Goal: Transaction & Acquisition: Purchase product/service

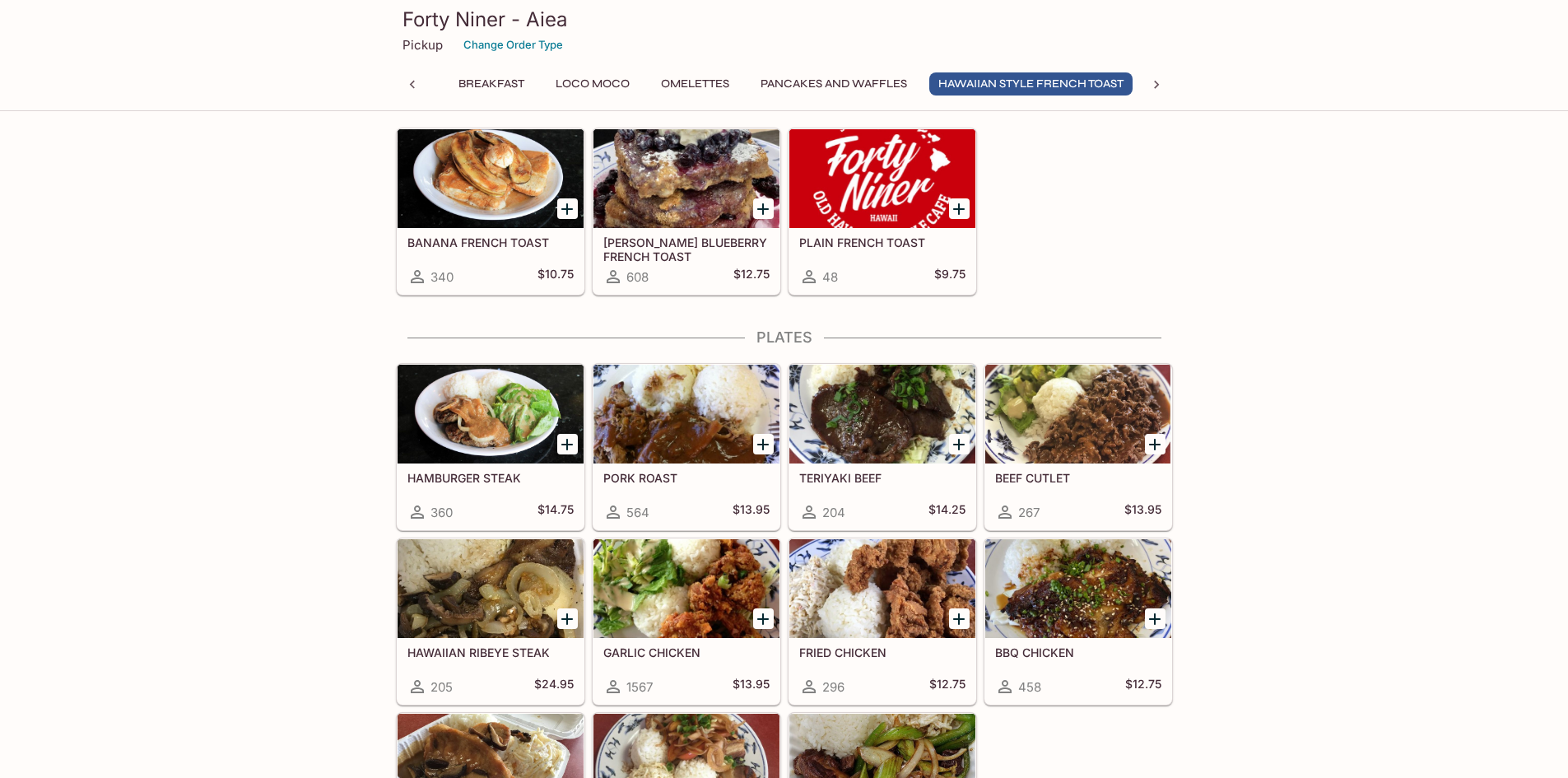
scroll to position [2716, 0]
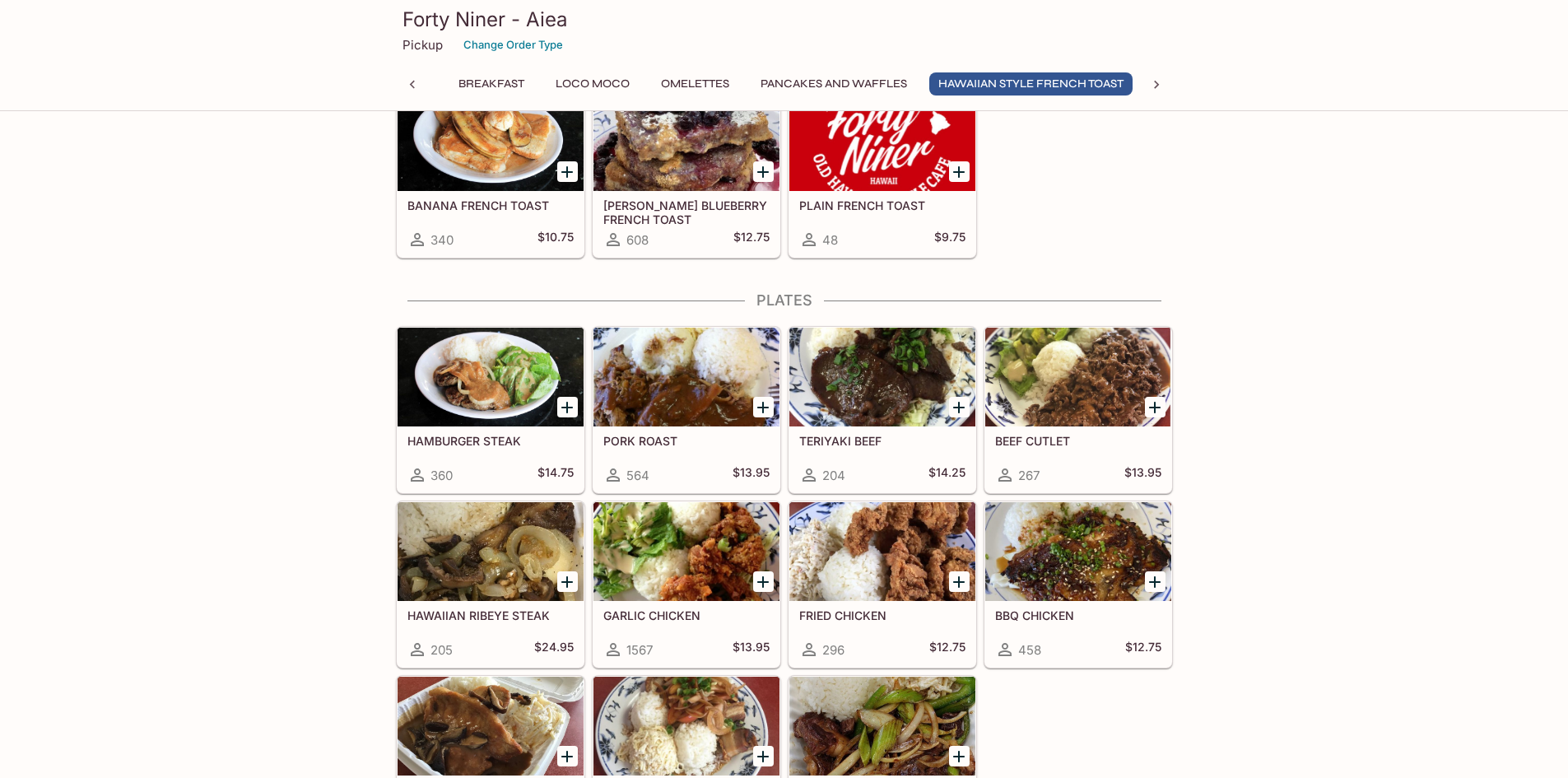
click at [703, 390] on div at bounding box center [686, 376] width 186 height 98
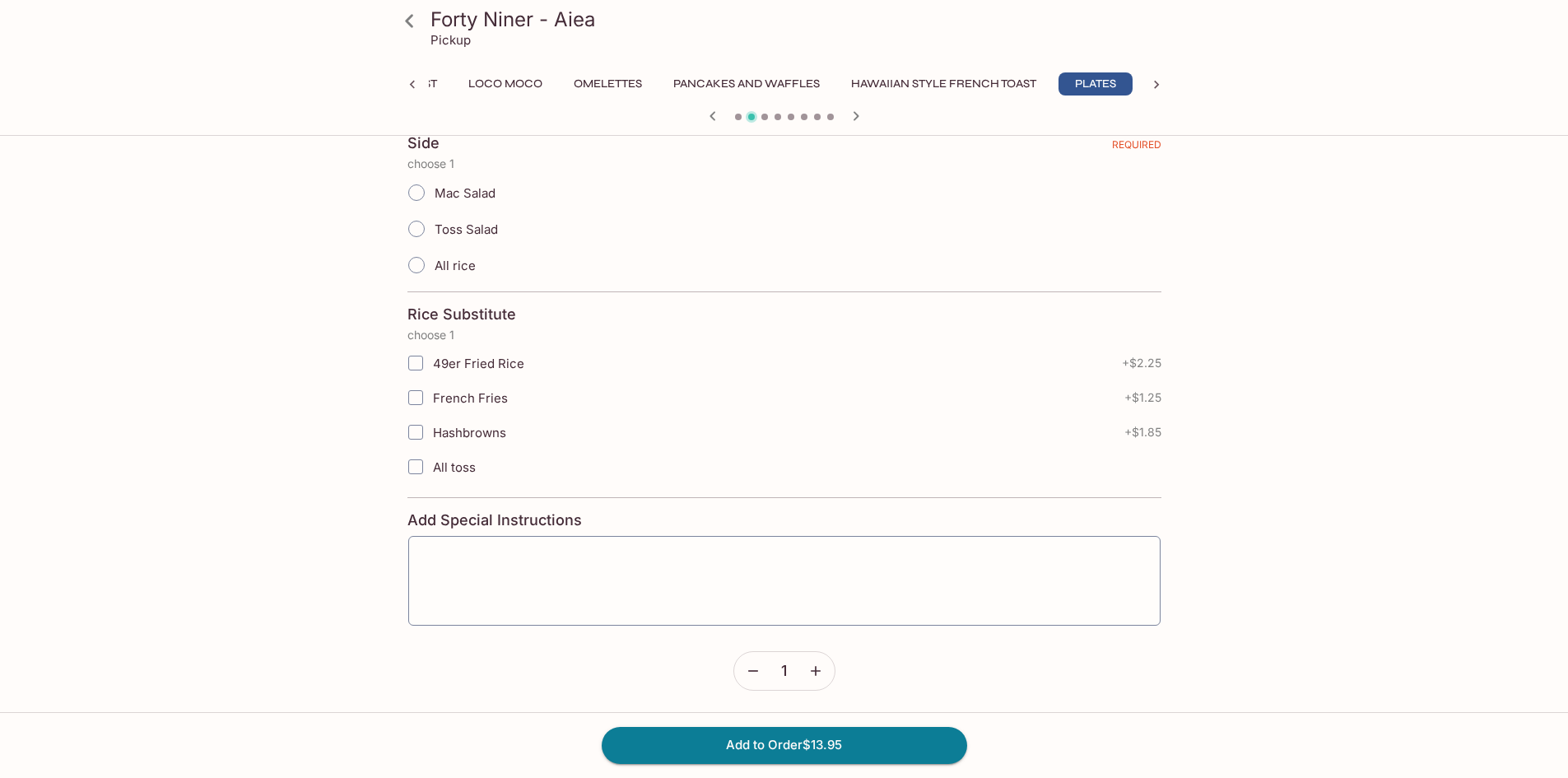
scroll to position [376, 0]
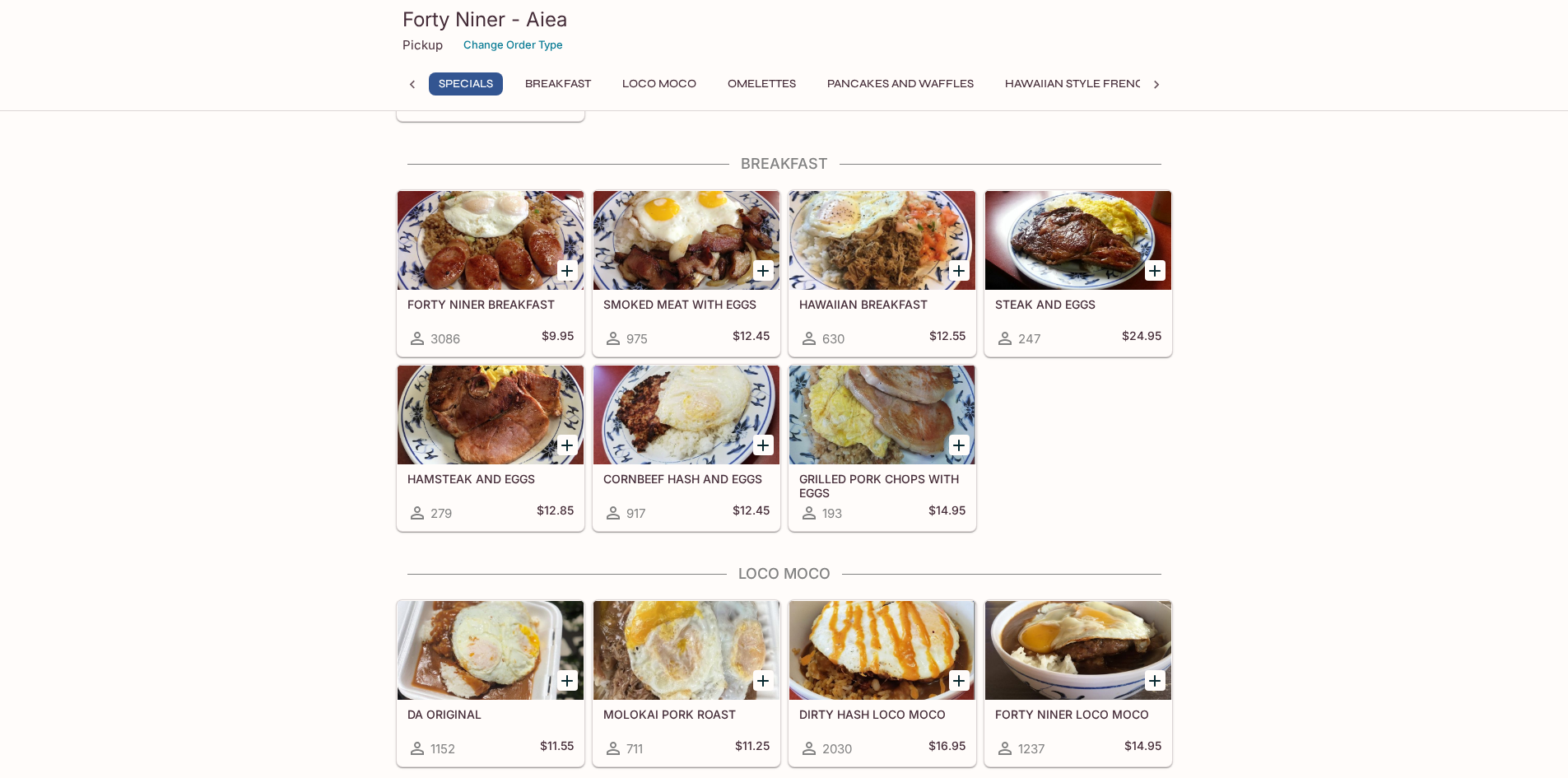
scroll to position [992, 0]
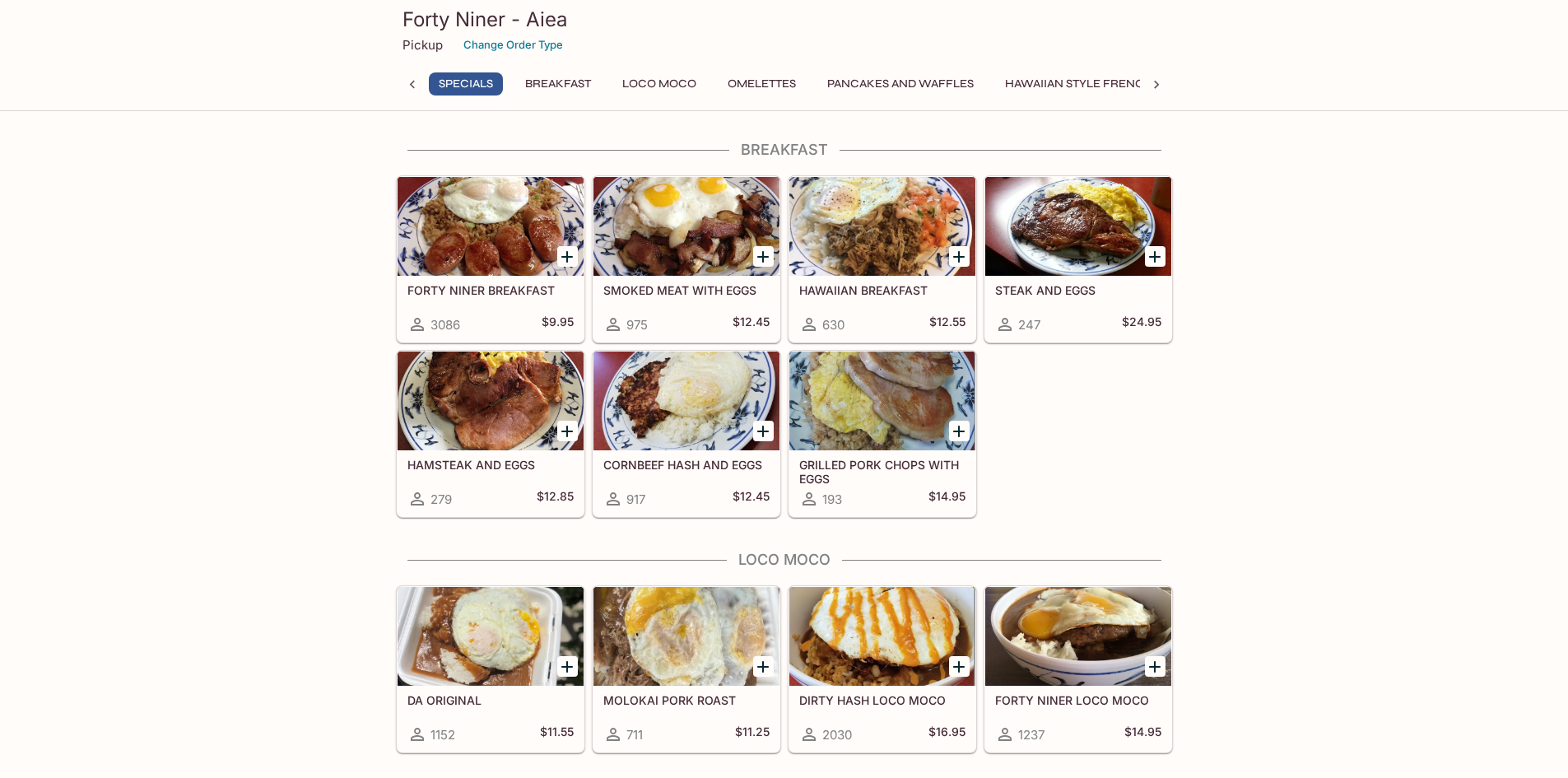
click at [510, 393] on div at bounding box center [490, 400] width 186 height 98
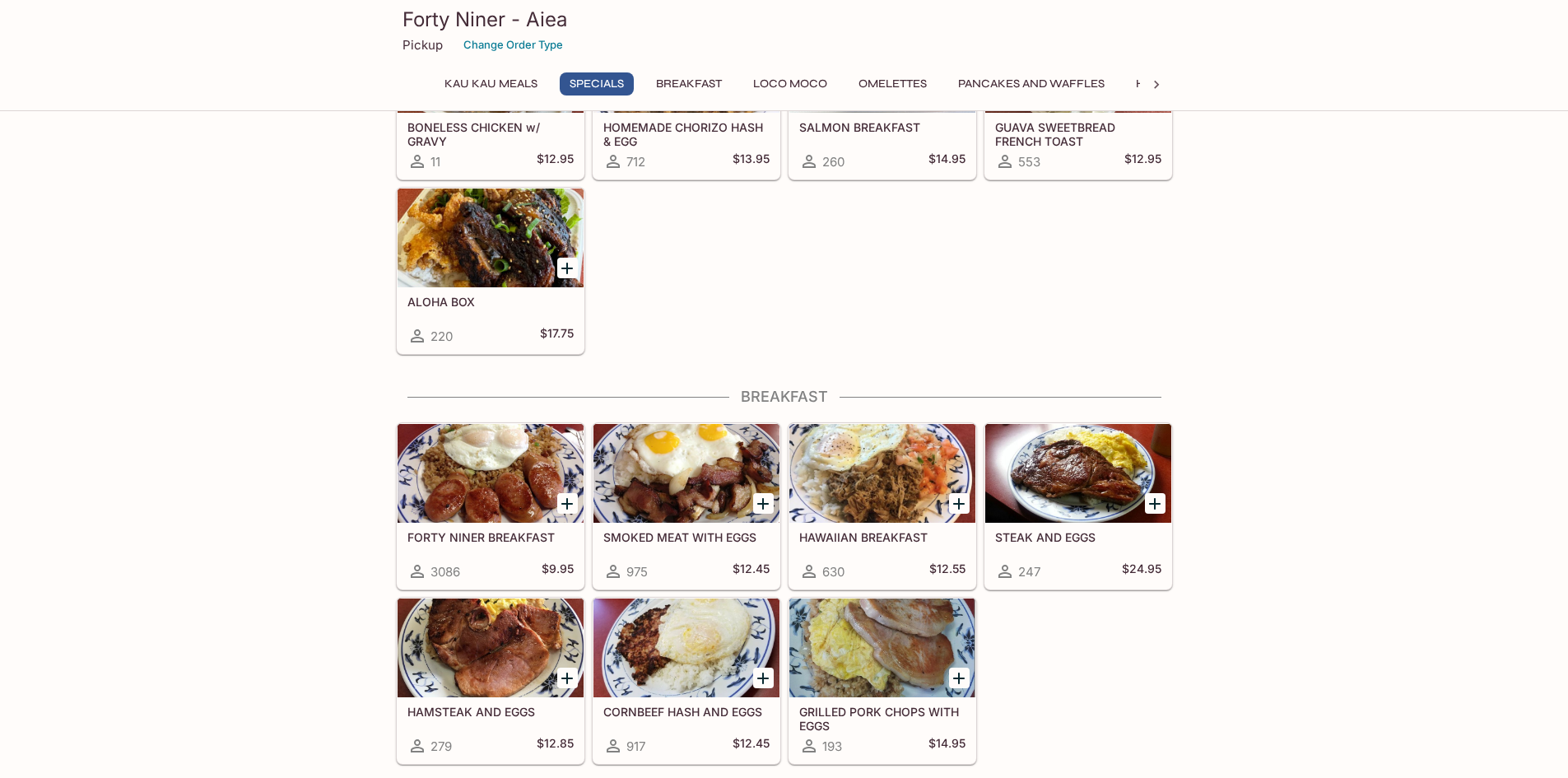
scroll to position [827, 0]
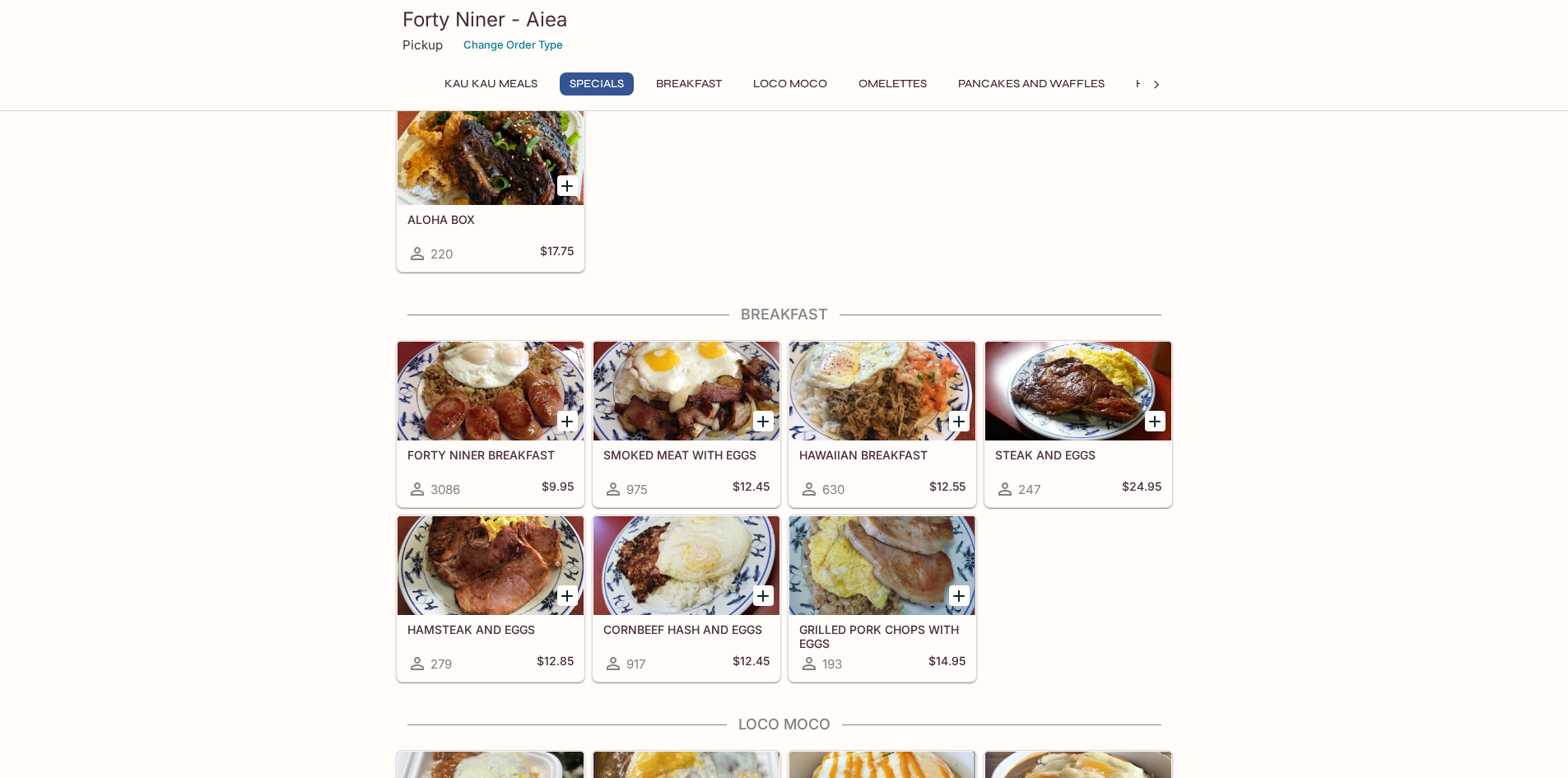
click at [1098, 382] on div at bounding box center [1078, 390] width 186 height 98
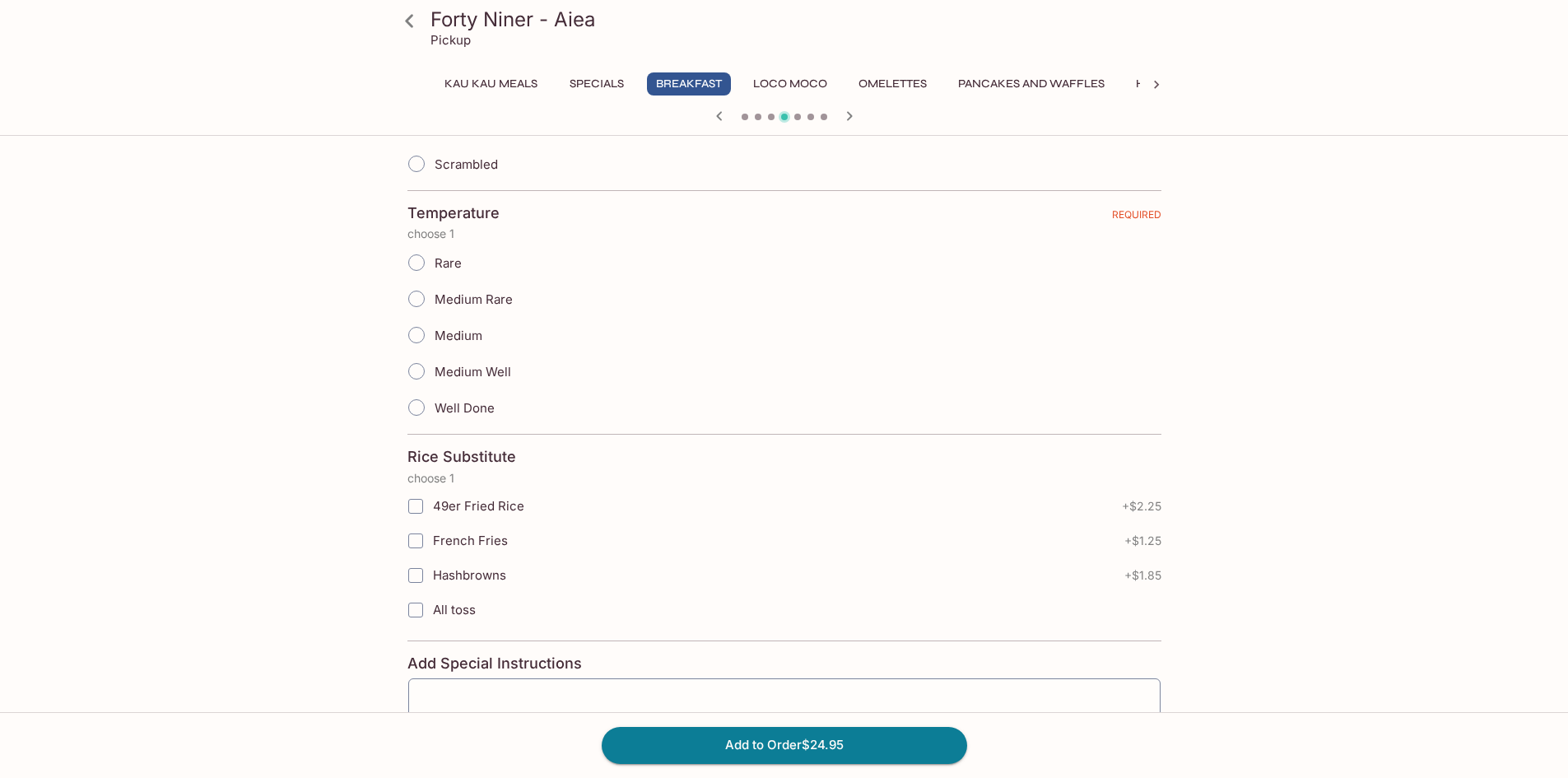
scroll to position [576, 0]
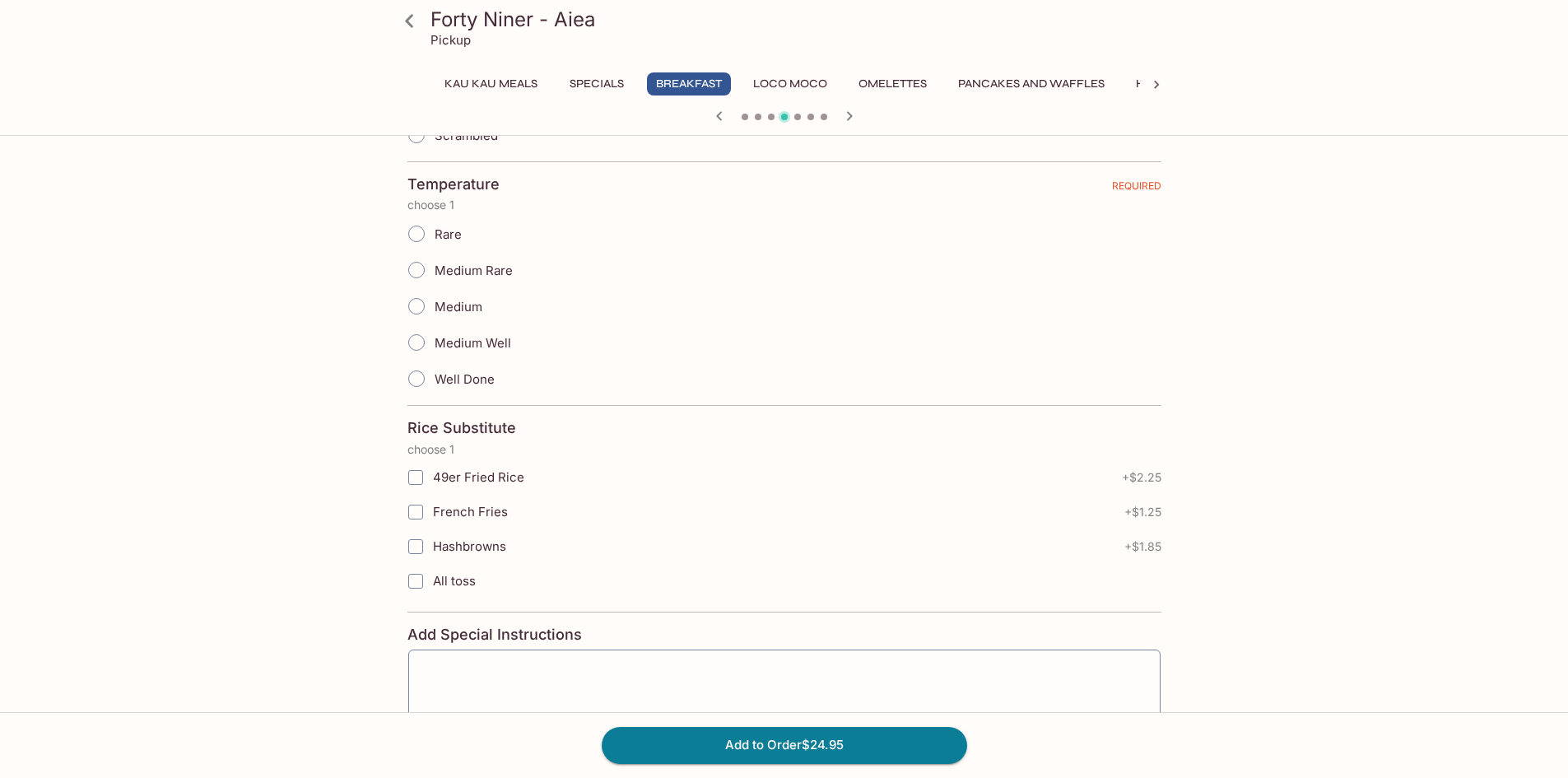
click at [412, 479] on input "49er Fried Rice" at bounding box center [416, 477] width 33 height 33
checkbox input "true"
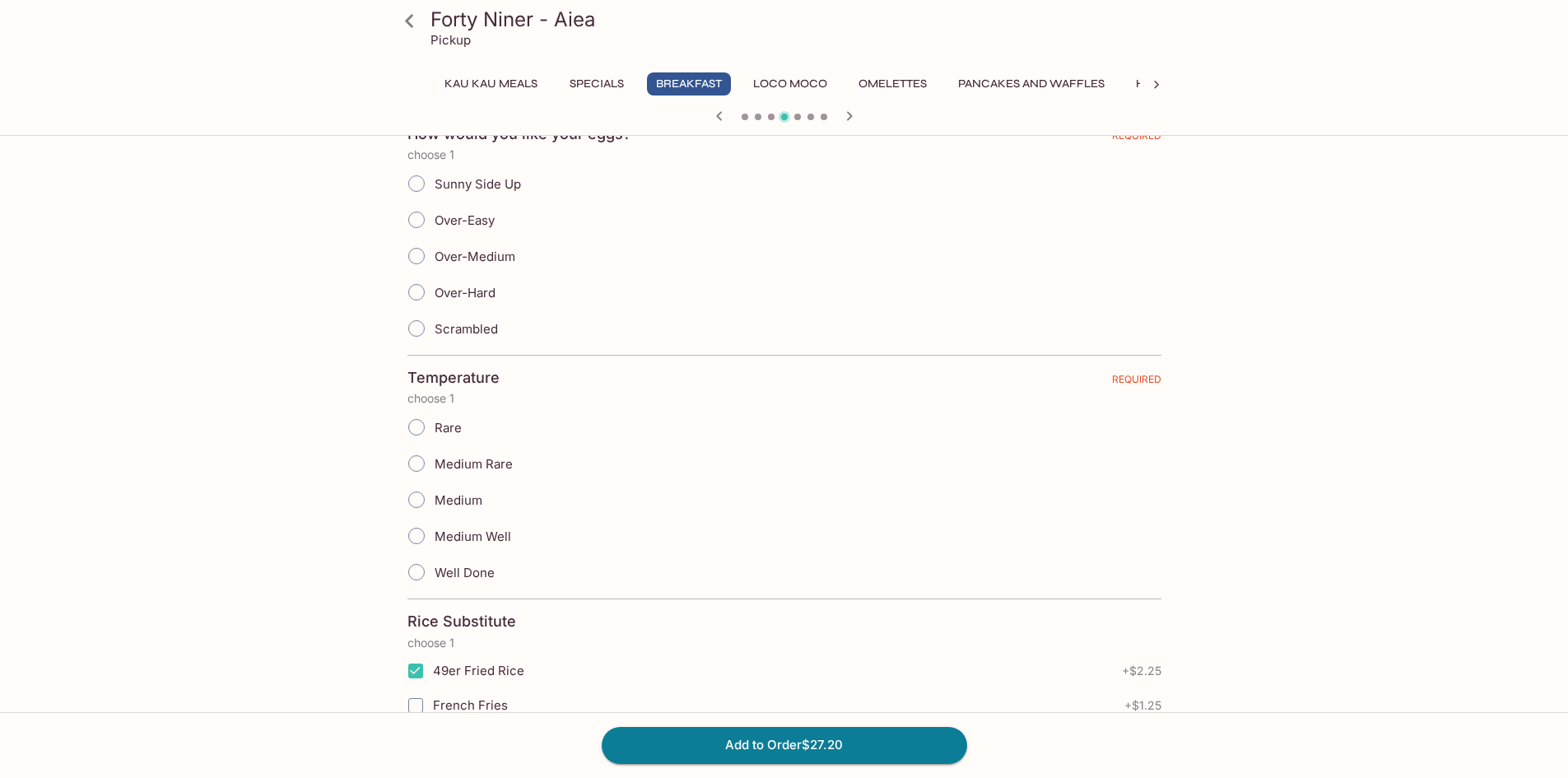
scroll to position [411, 0]
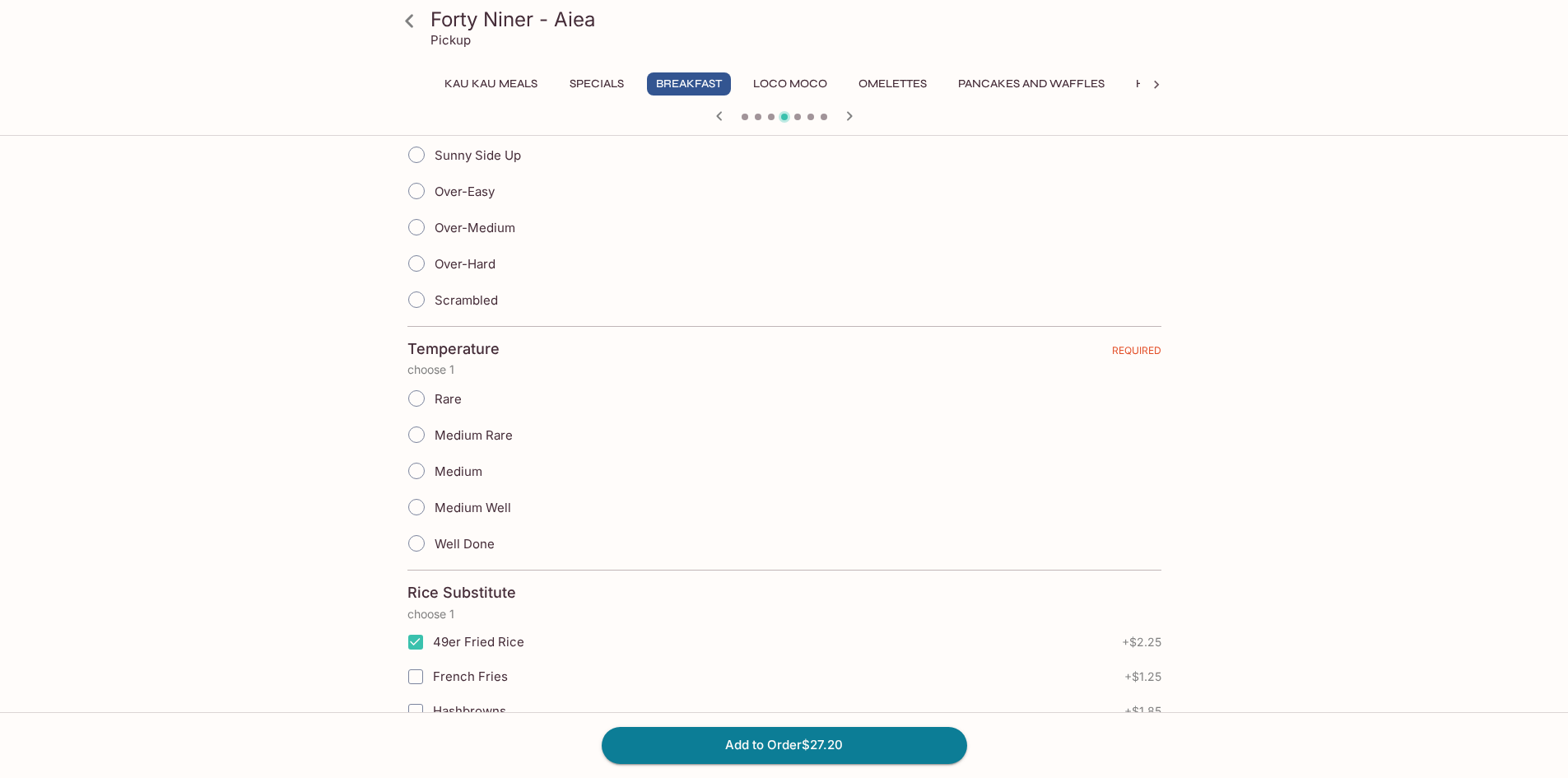
click at [417, 506] on input "Medium Well" at bounding box center [416, 506] width 34 height 34
radio input "true"
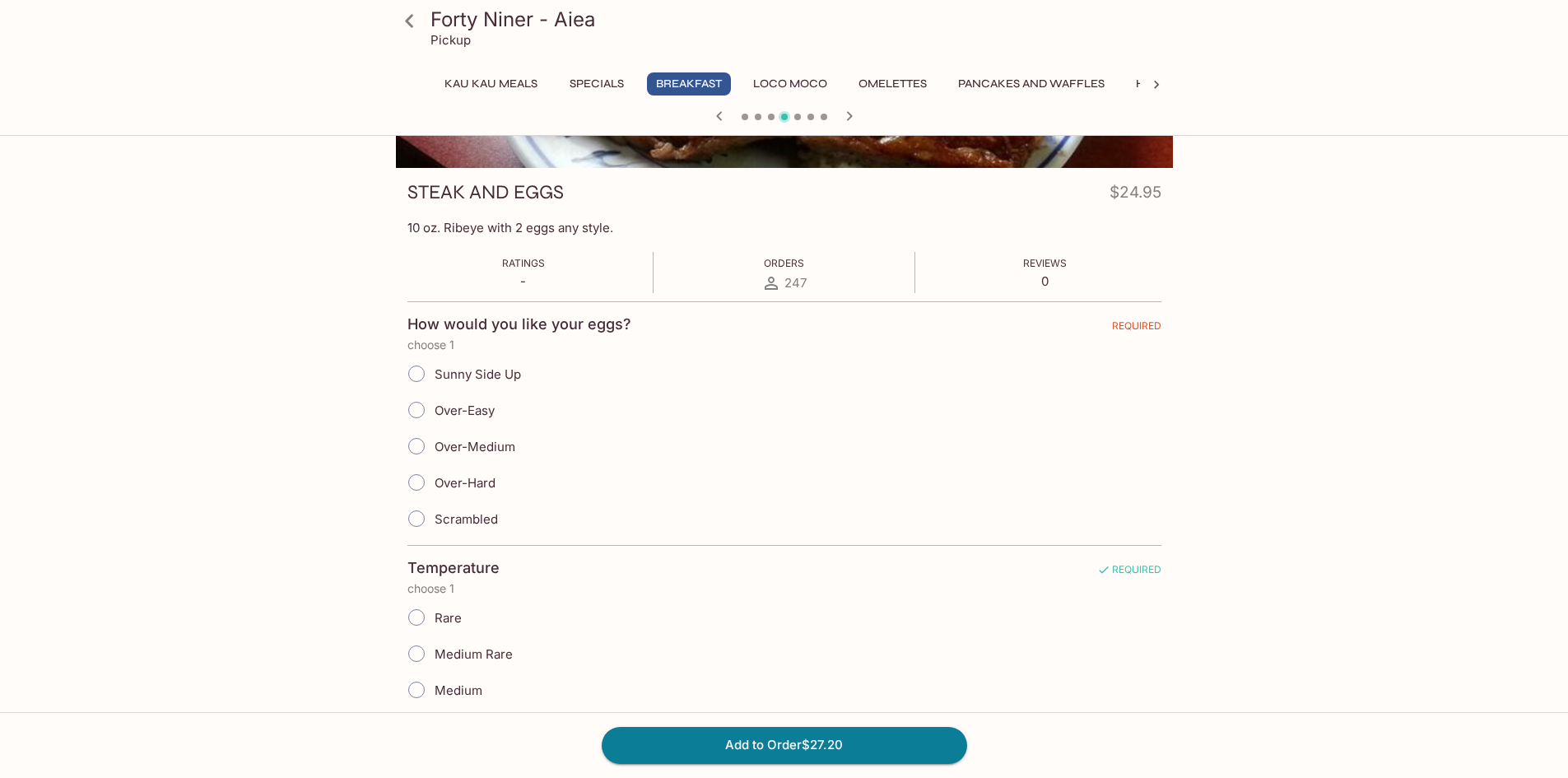
scroll to position [165, 0]
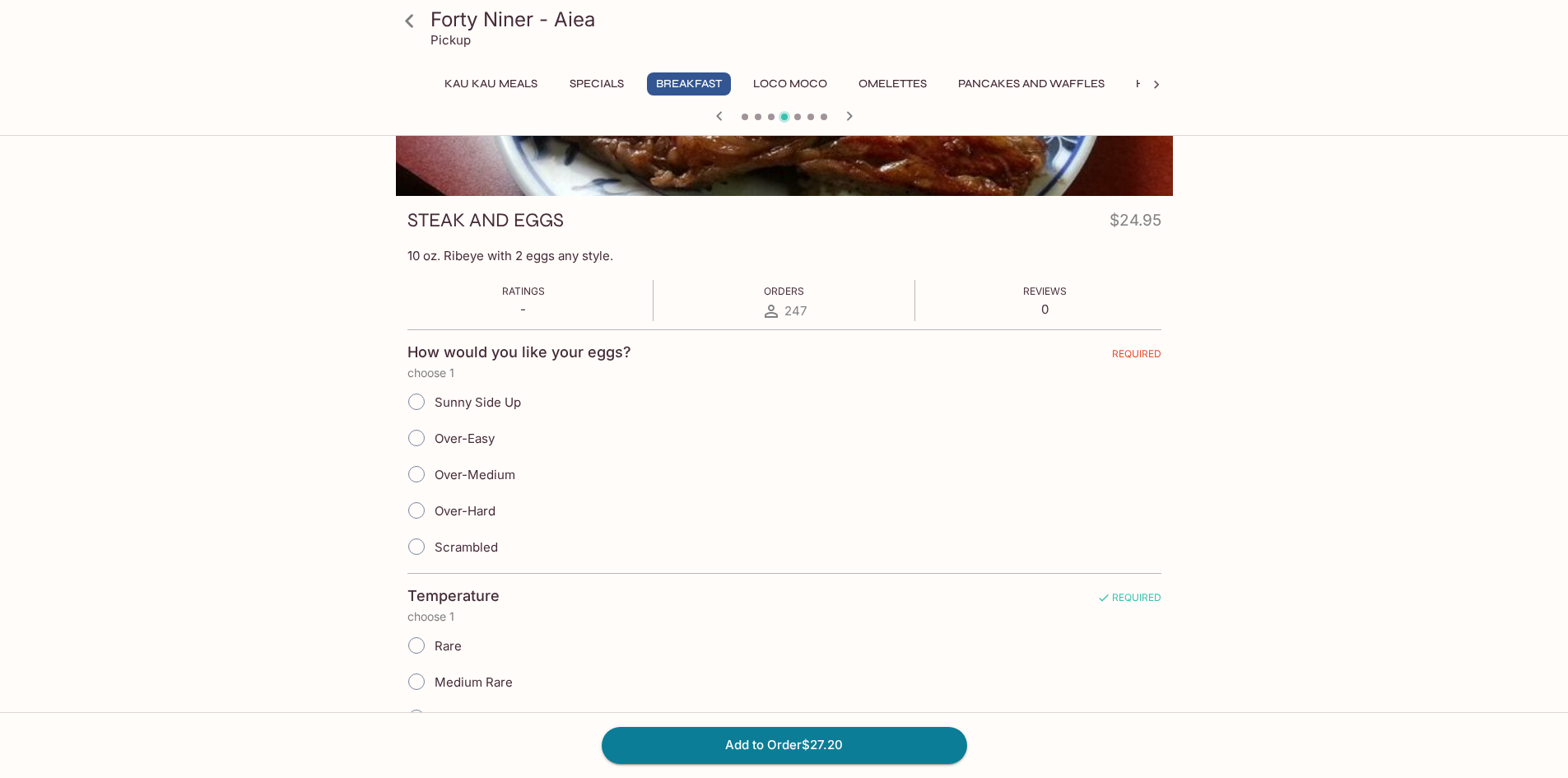
click at [417, 433] on input "Over-Easy" at bounding box center [416, 437] width 34 height 34
radio input "true"
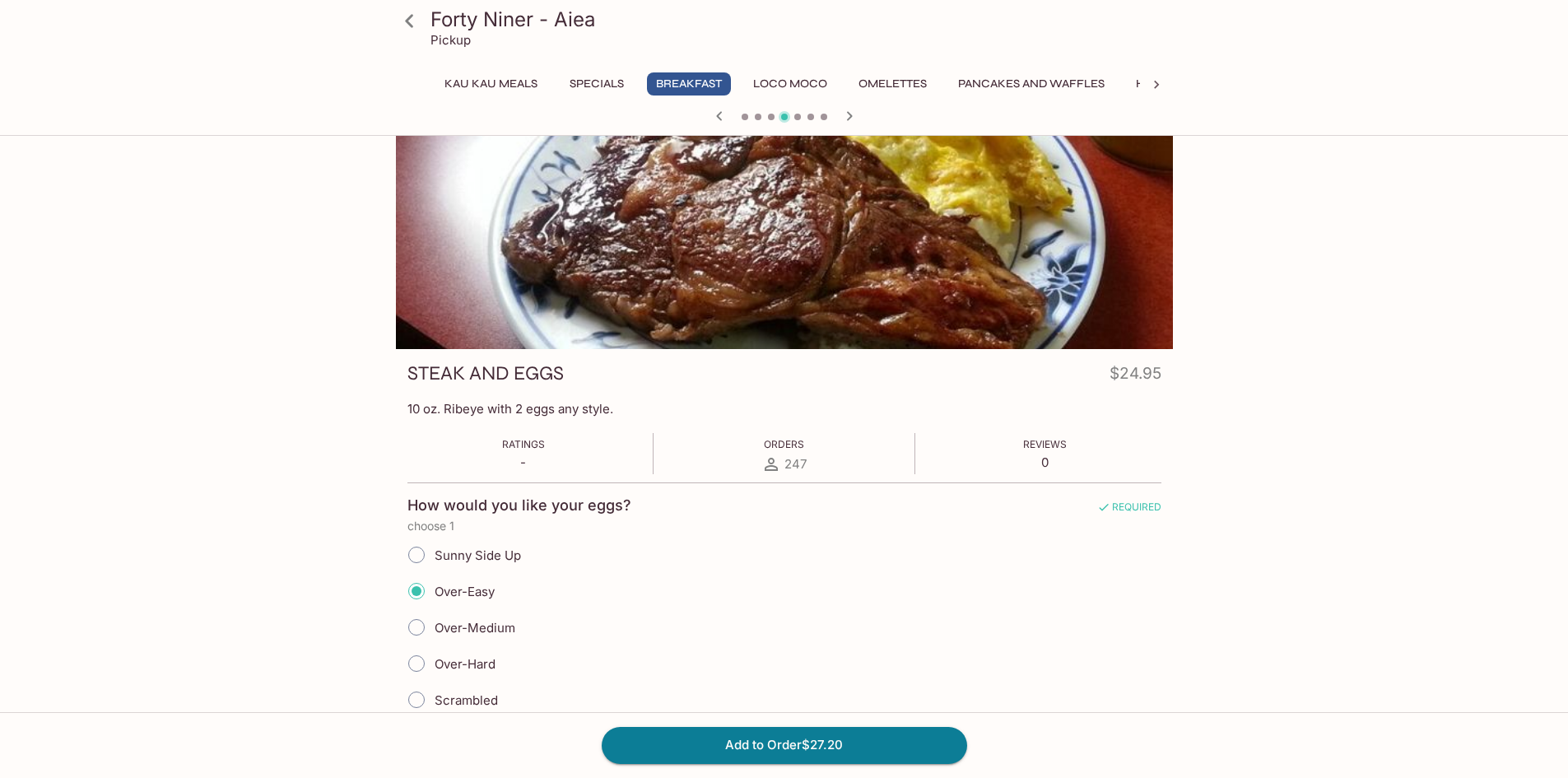
scroll to position [0, 0]
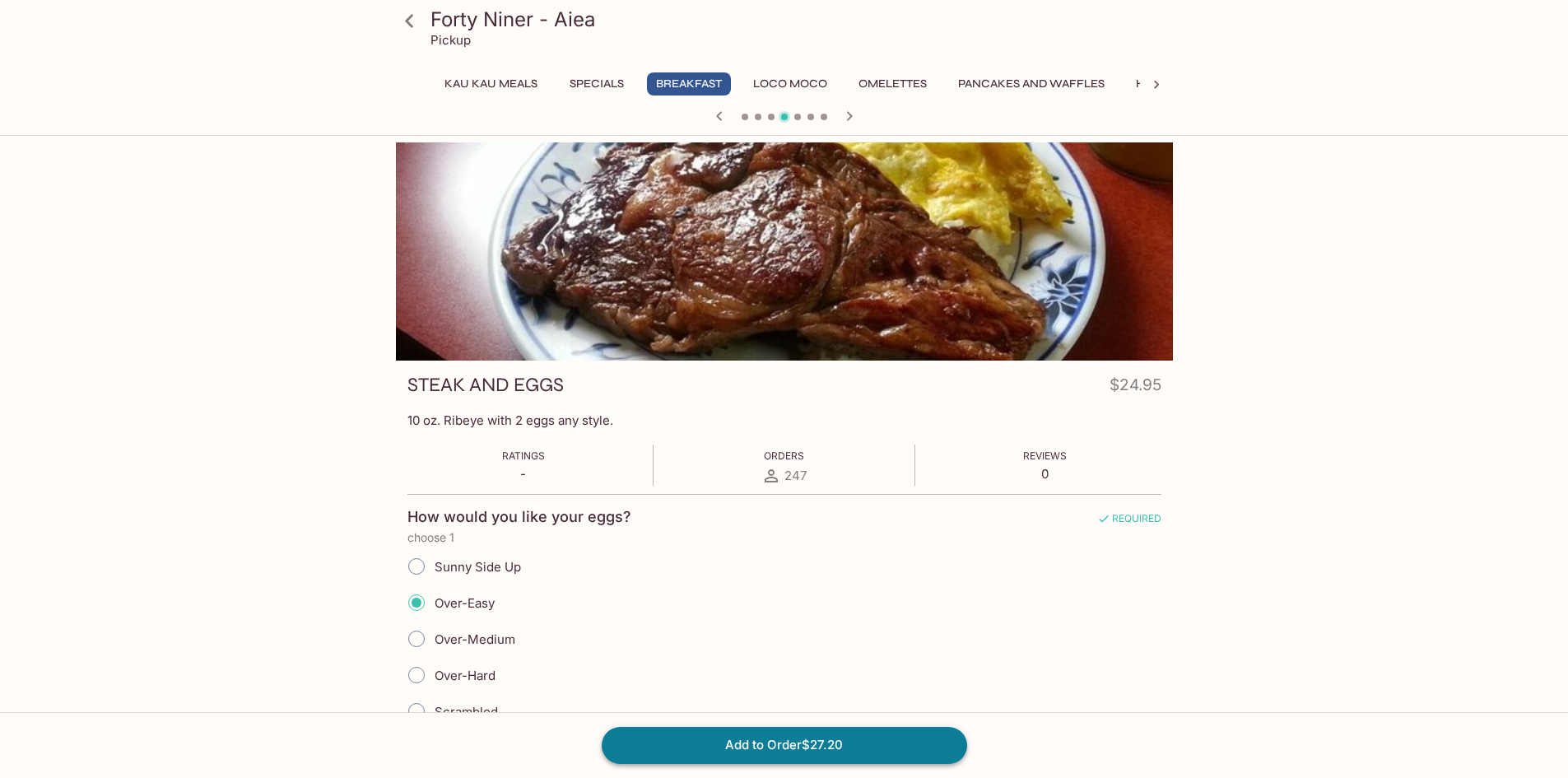
click at [824, 737] on button "Add to Order $27.20" at bounding box center [784, 744] width 365 height 36
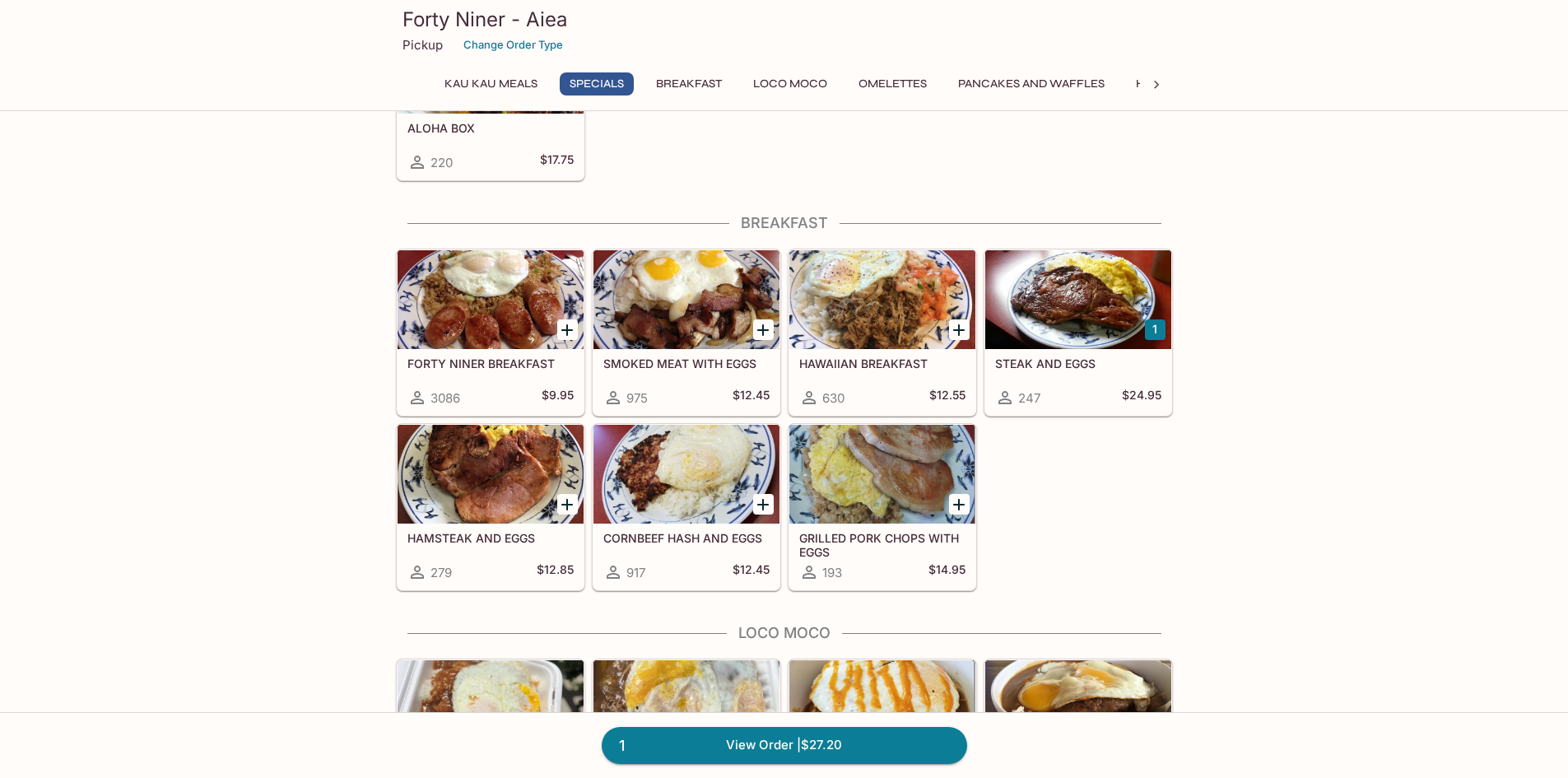
scroll to position [1070, 0]
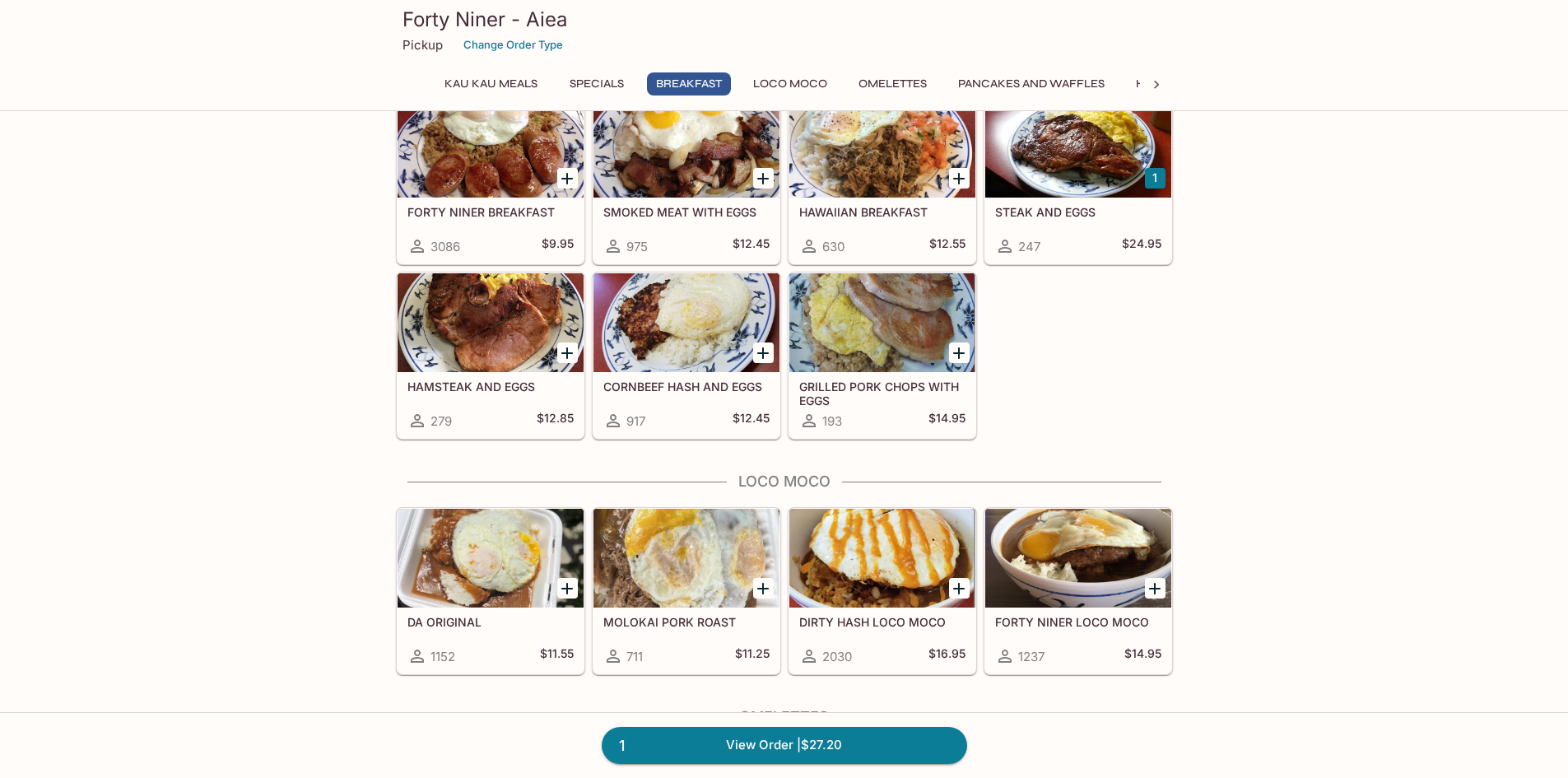
click at [453, 332] on div at bounding box center [490, 322] width 186 height 98
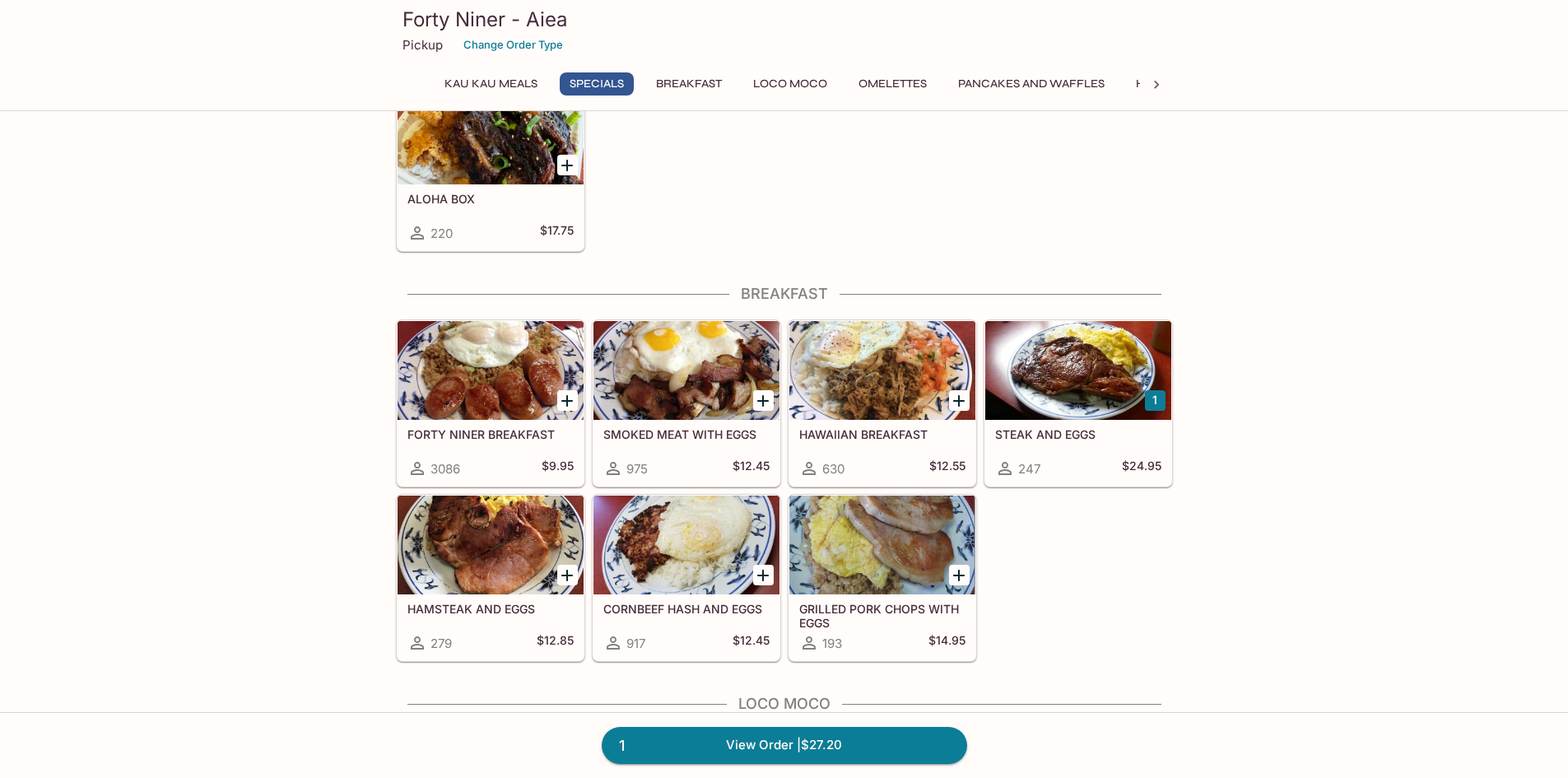
scroll to position [909, 0]
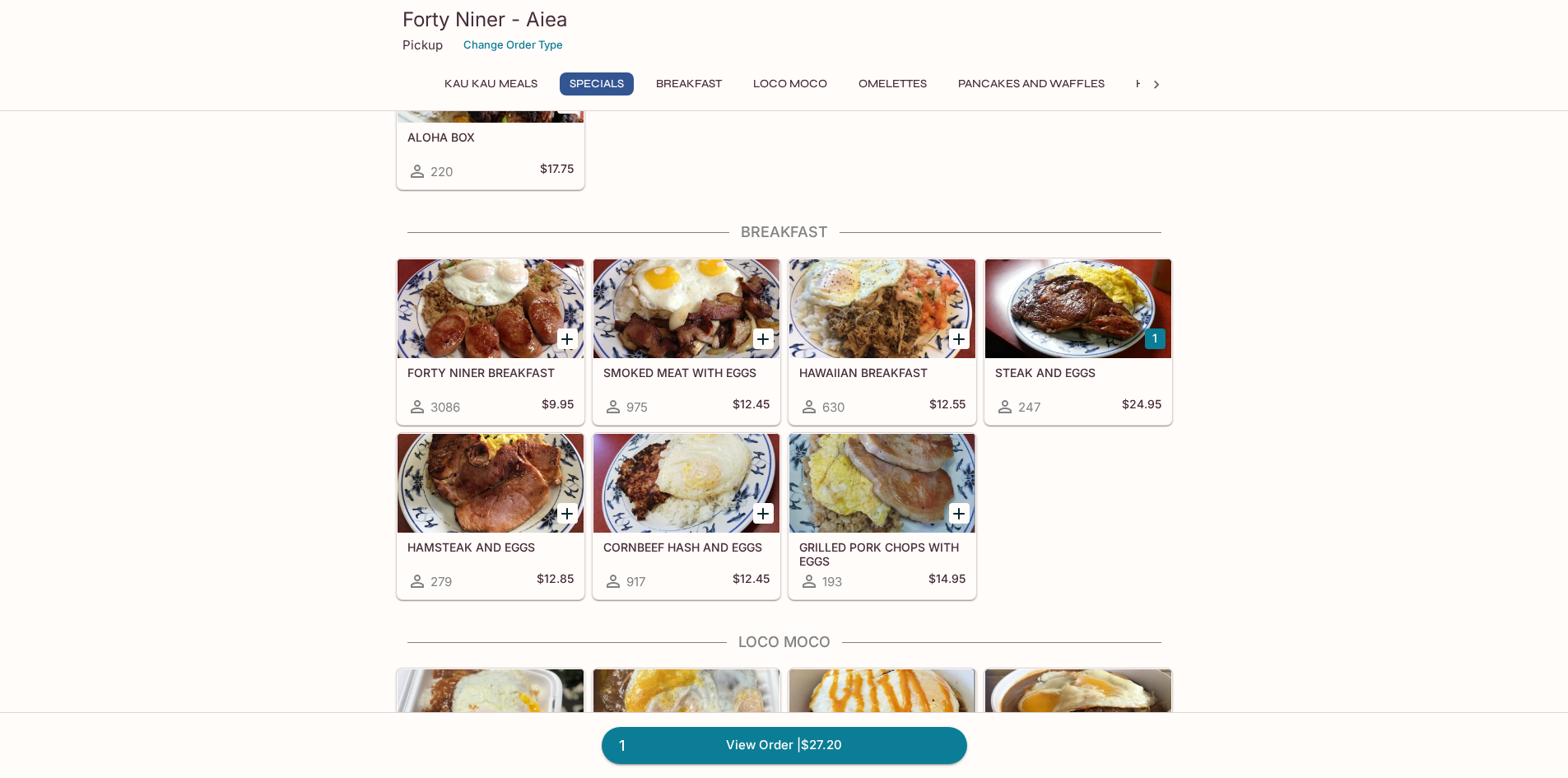
click at [711, 331] on div at bounding box center [686, 308] width 186 height 98
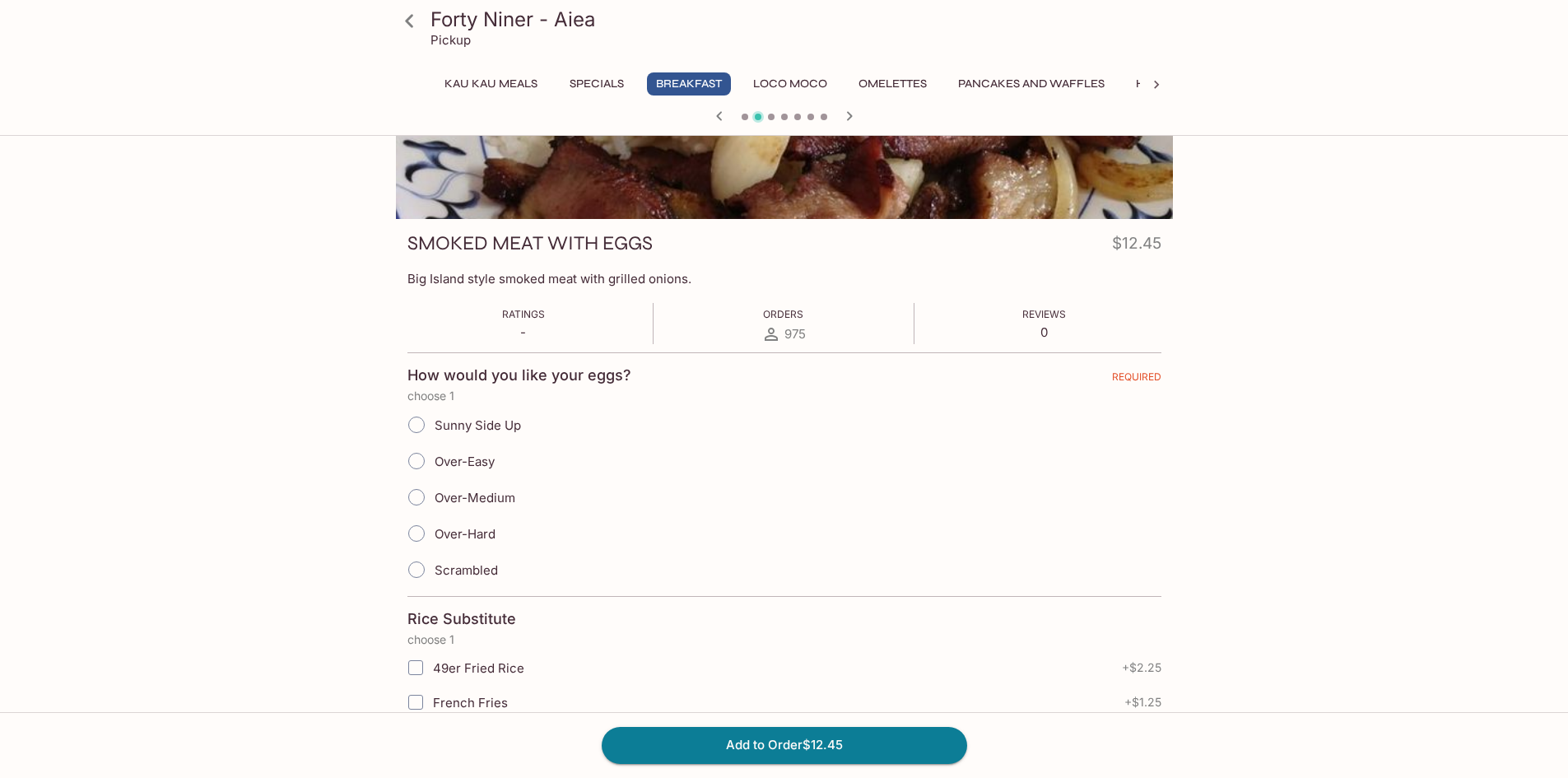
scroll to position [165, 0]
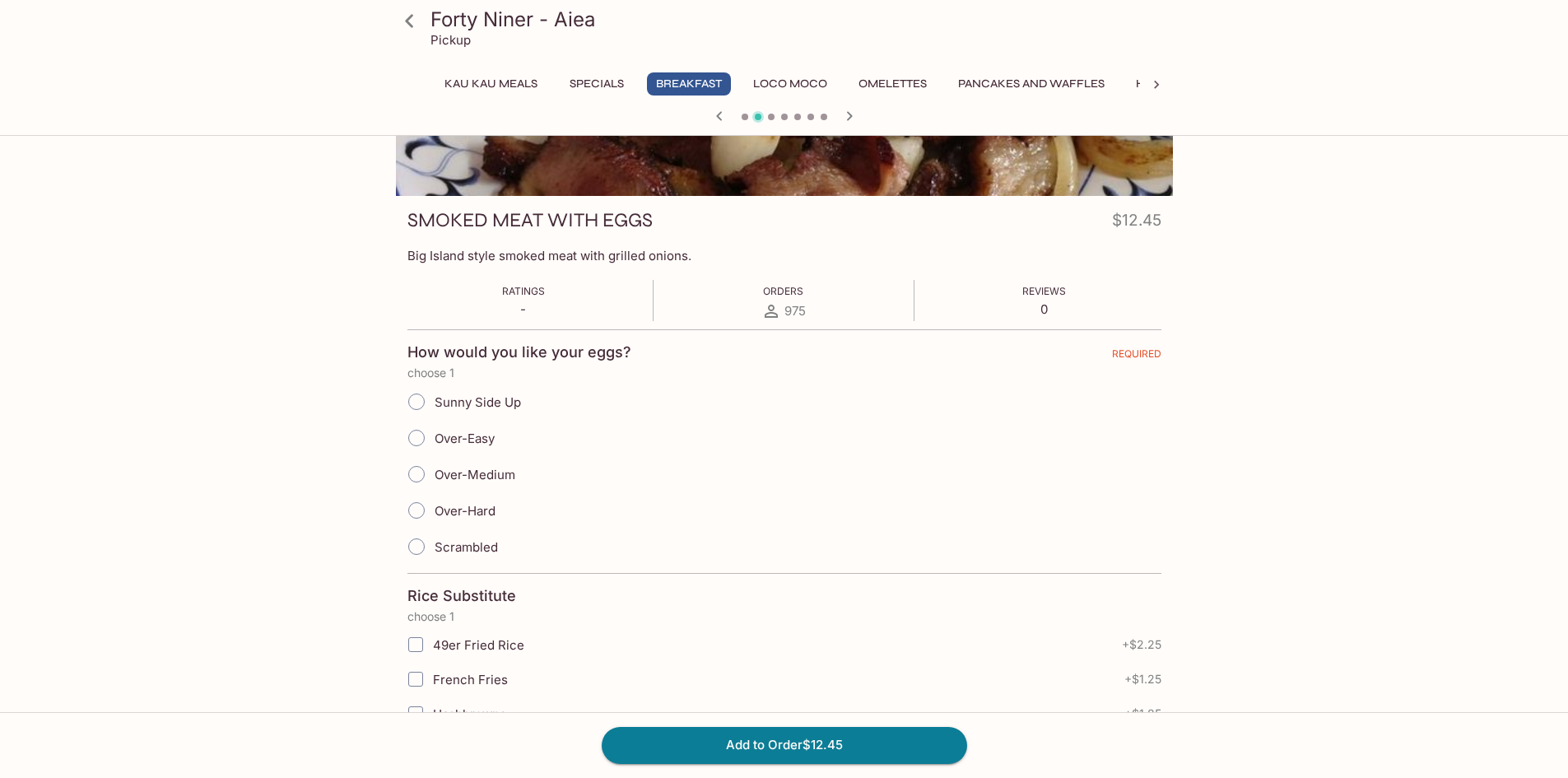
drag, startPoint x: 708, startPoint y: 415, endPoint x: 718, endPoint y: 415, distance: 10.0
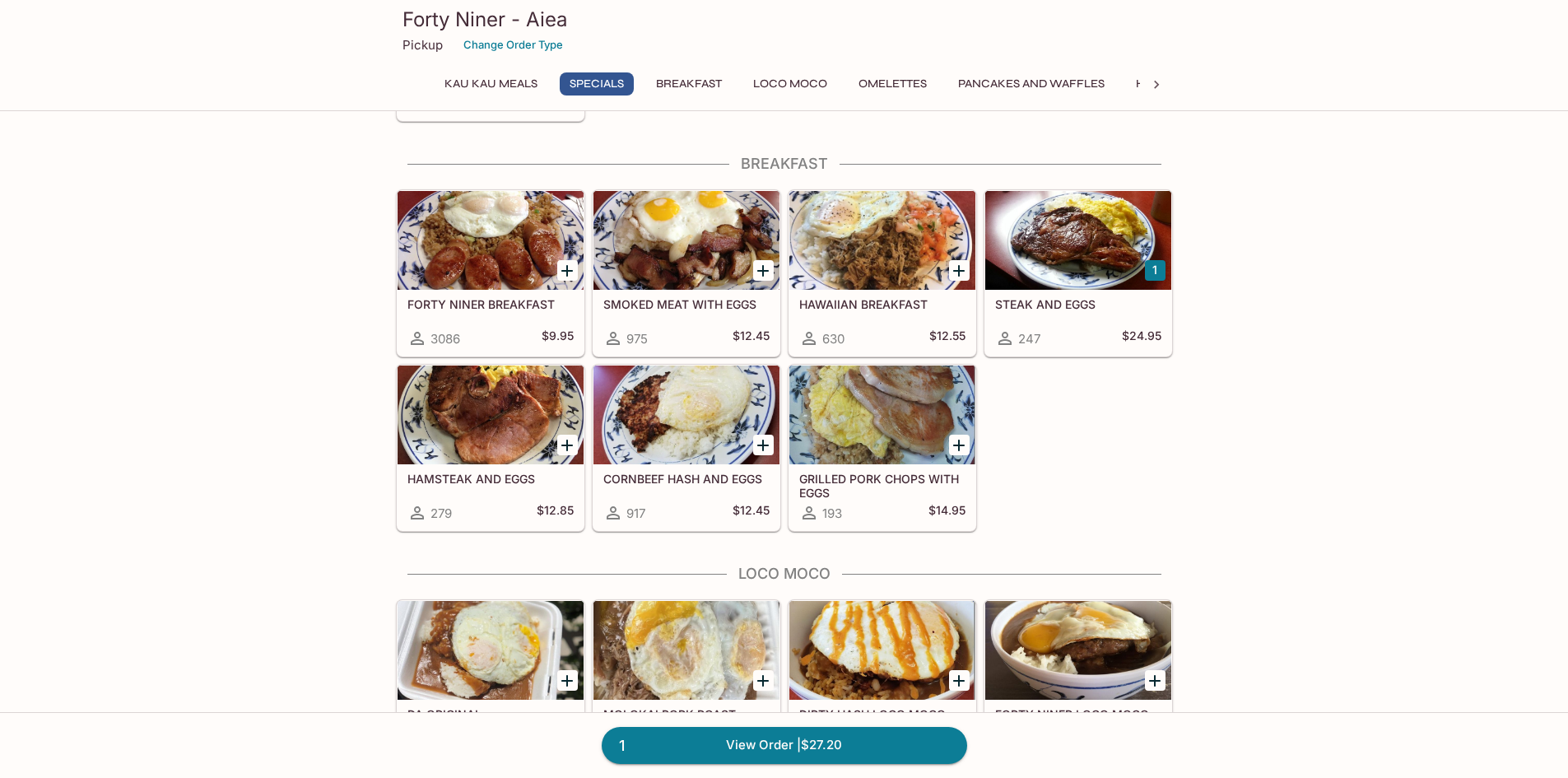
scroll to position [992, 0]
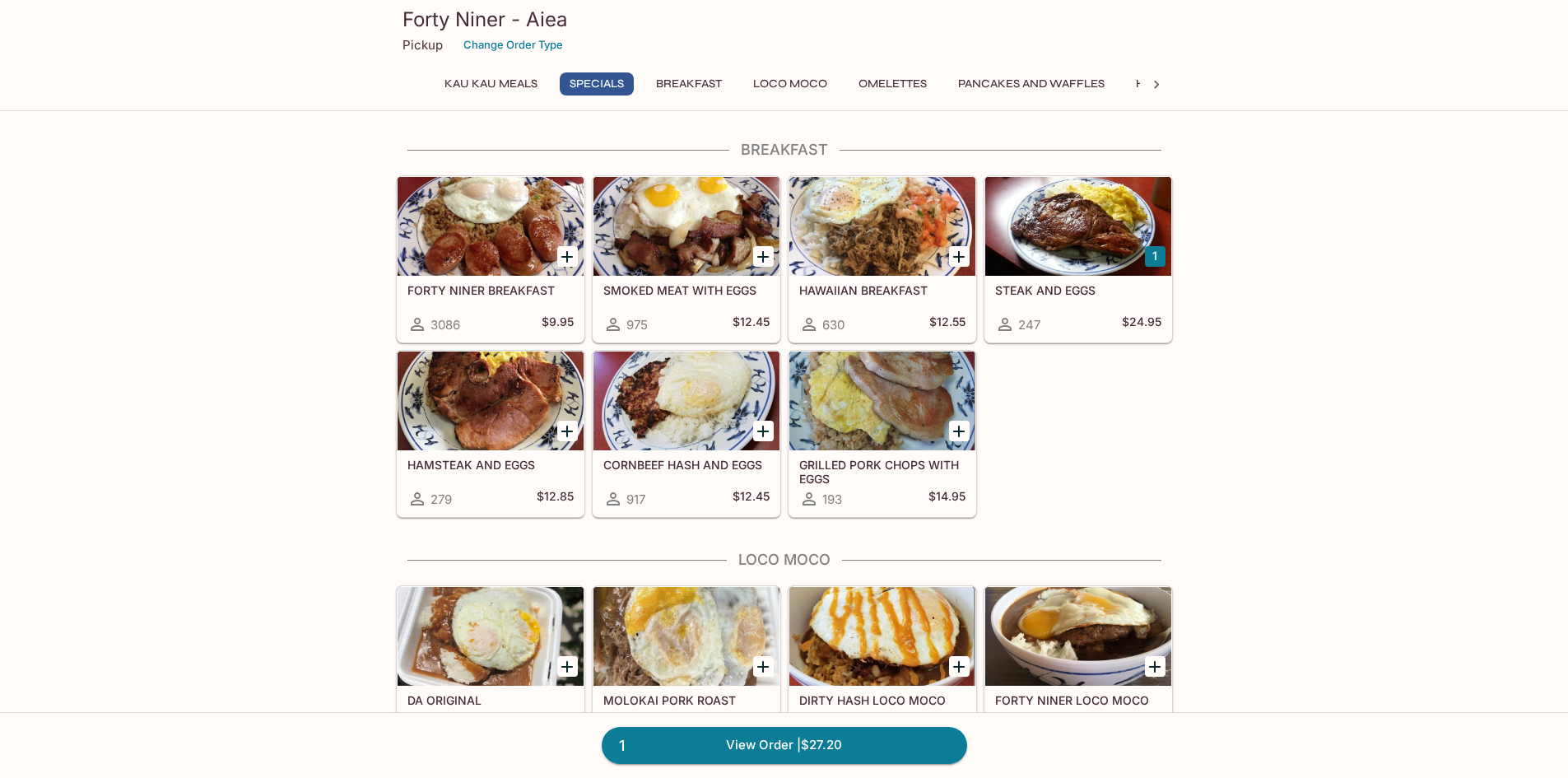
click at [437, 390] on div at bounding box center [490, 400] width 186 height 98
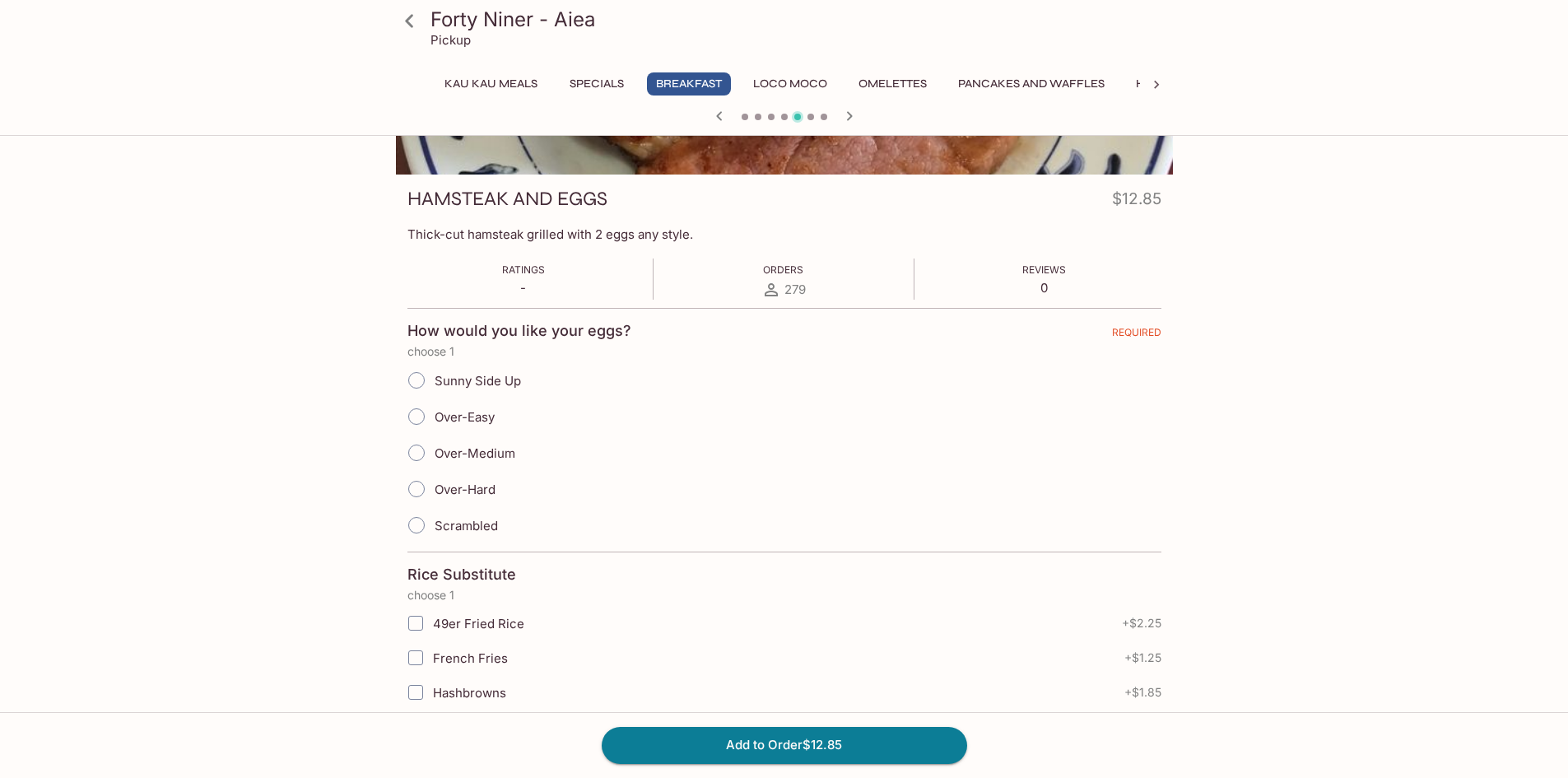
scroll to position [329, 0]
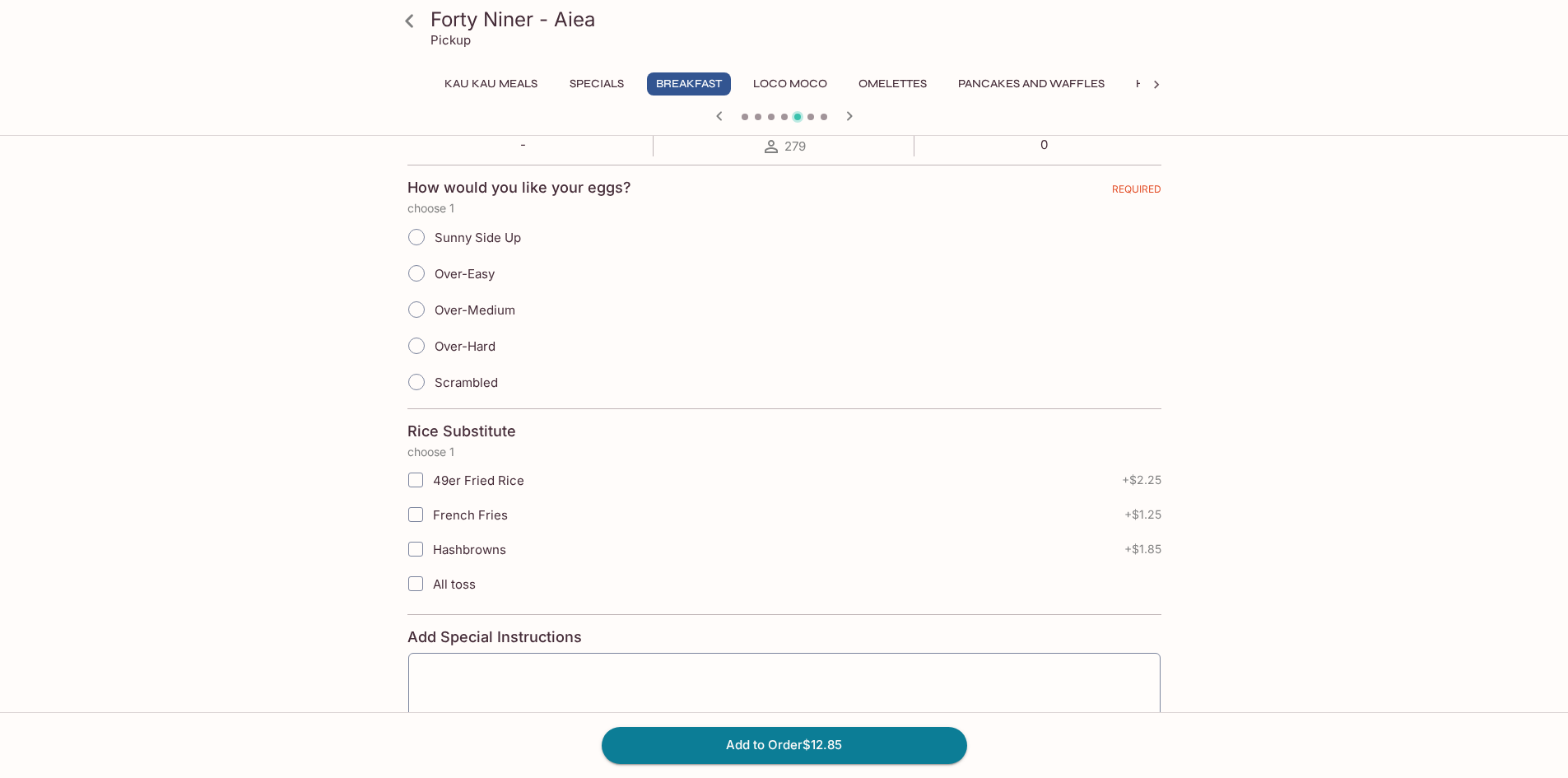
click at [411, 271] on input "Over-Easy" at bounding box center [416, 273] width 34 height 34
radio input "true"
click at [421, 471] on input "49er Fried Rice" at bounding box center [416, 479] width 33 height 33
checkbox input "true"
click at [719, 740] on button "Add to Order $15.10" at bounding box center [784, 744] width 365 height 36
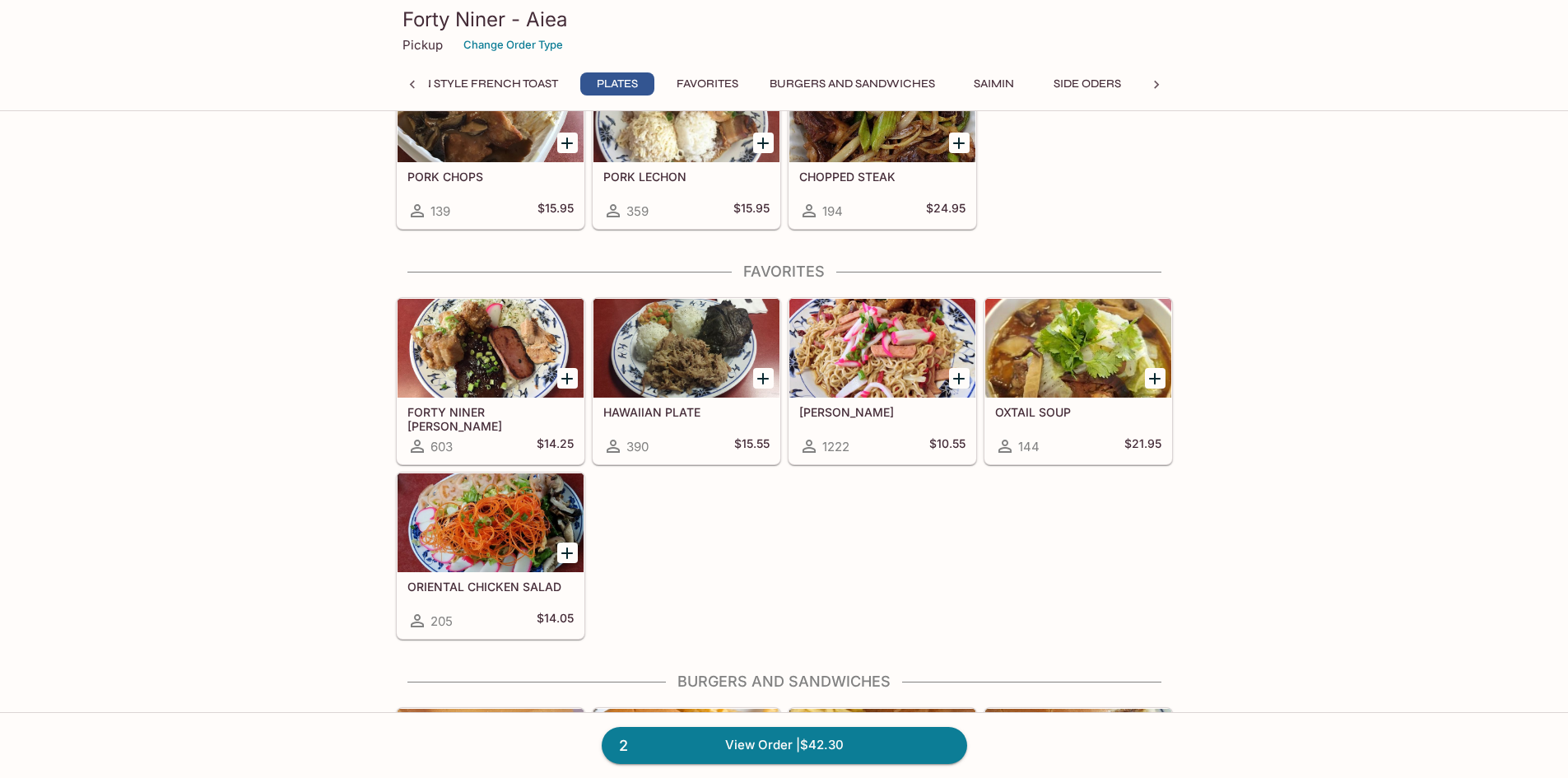
scroll to position [3292, 0]
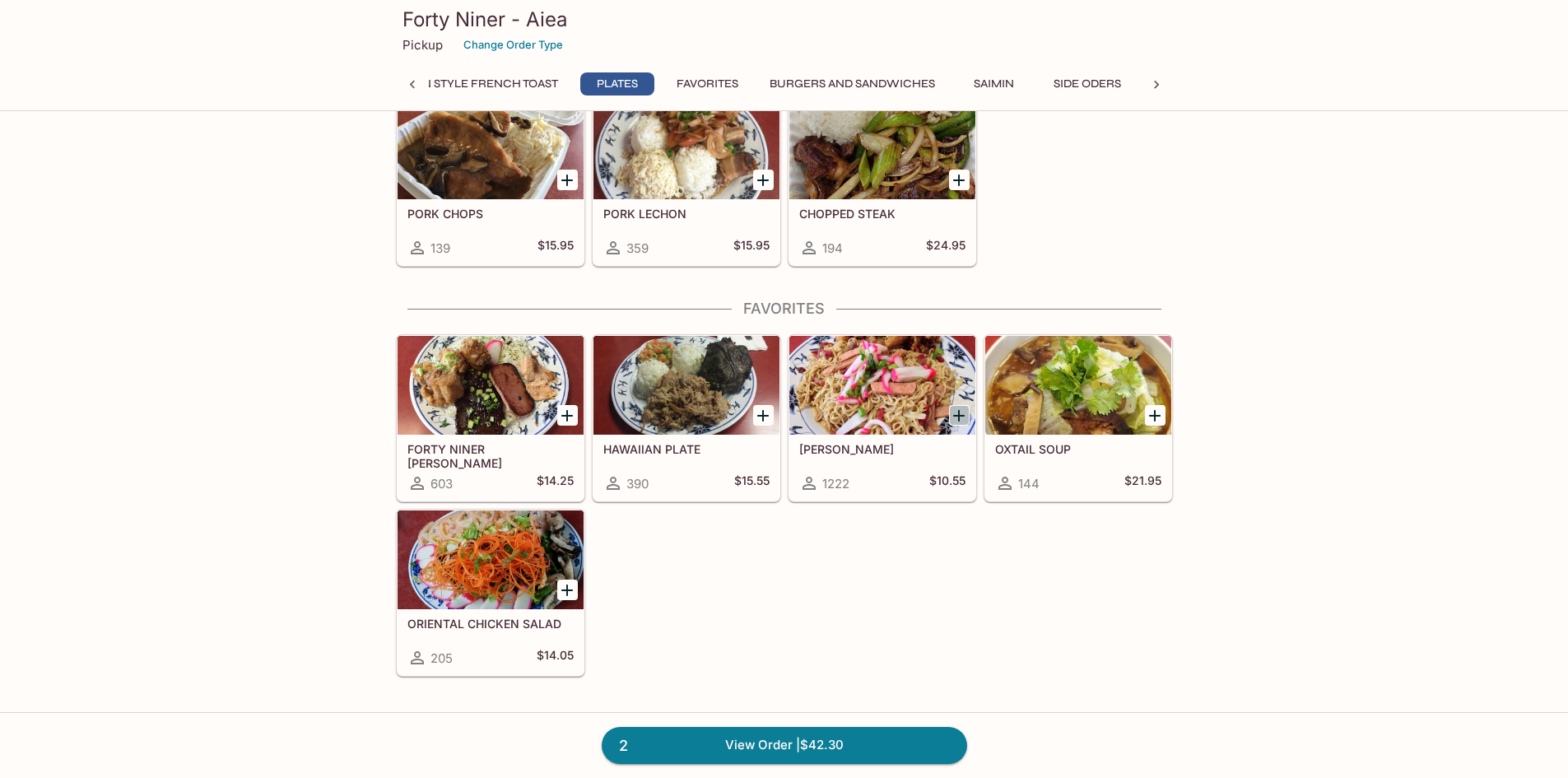
click at [961, 421] on icon "Add FRIED SAIMIN" at bounding box center [958, 415] width 19 height 19
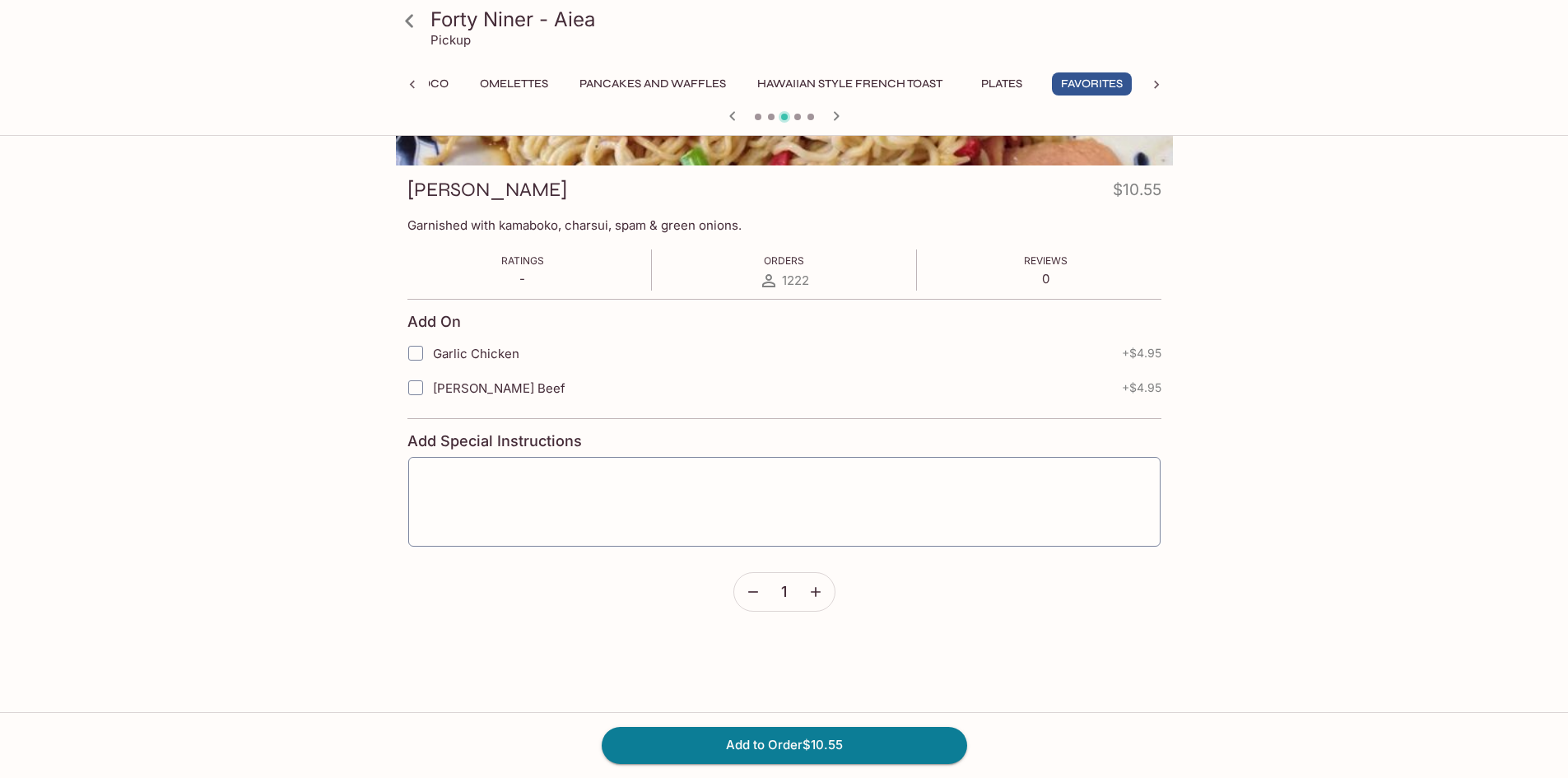
scroll to position [204, 0]
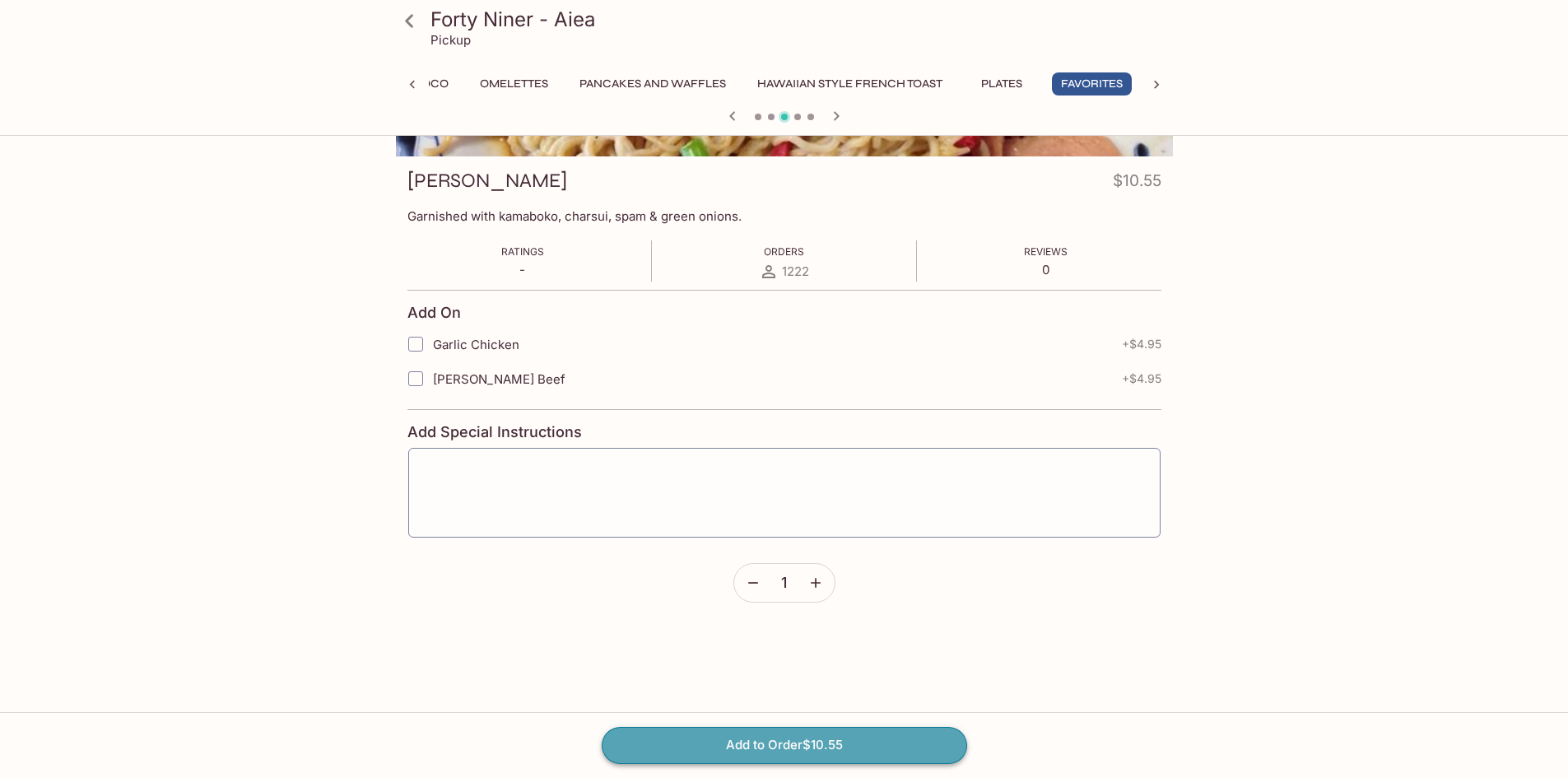
click at [814, 737] on button "Add to Order $10.55" at bounding box center [784, 744] width 365 height 36
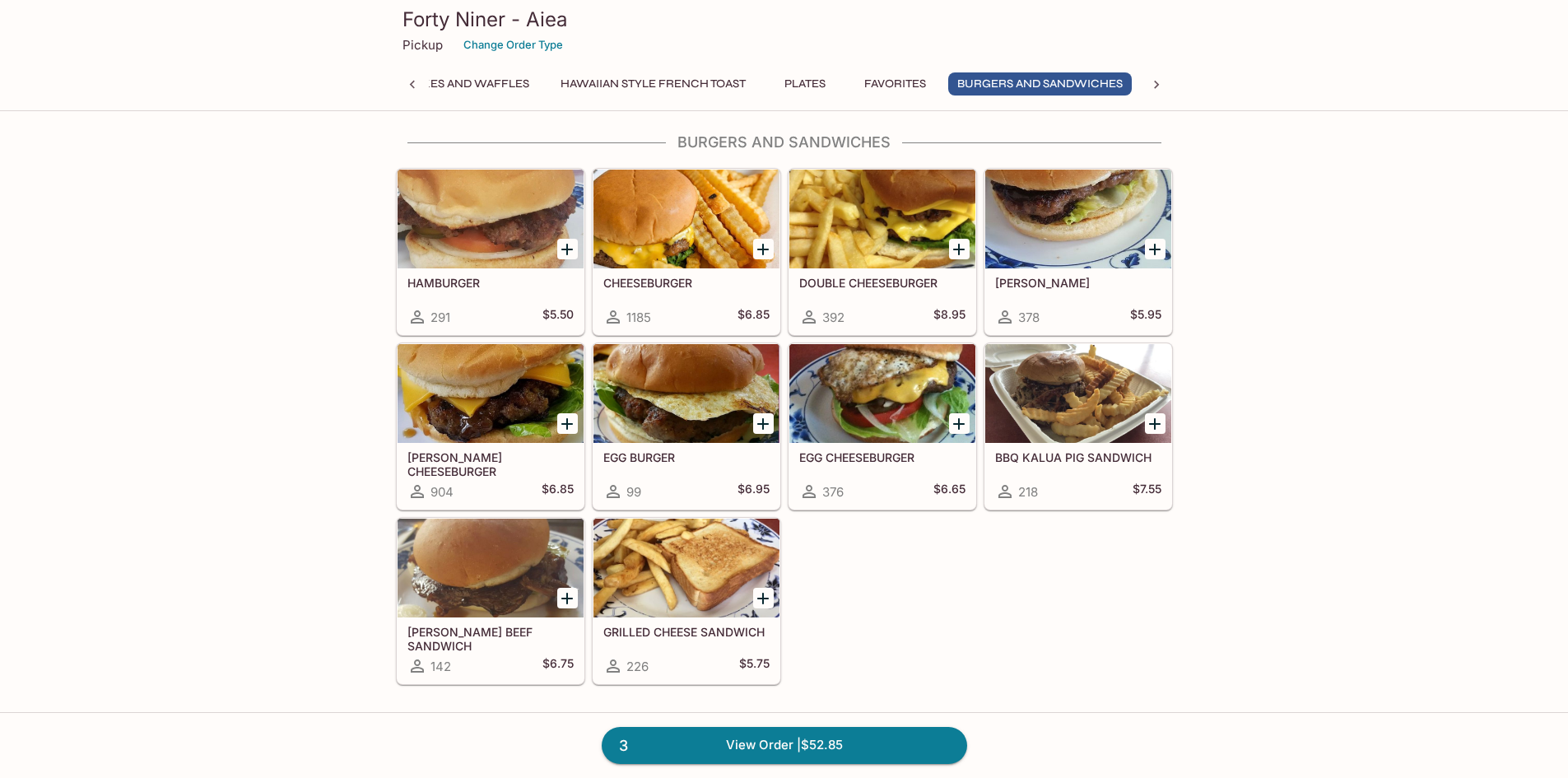
click at [495, 570] on div at bounding box center [490, 567] width 186 height 98
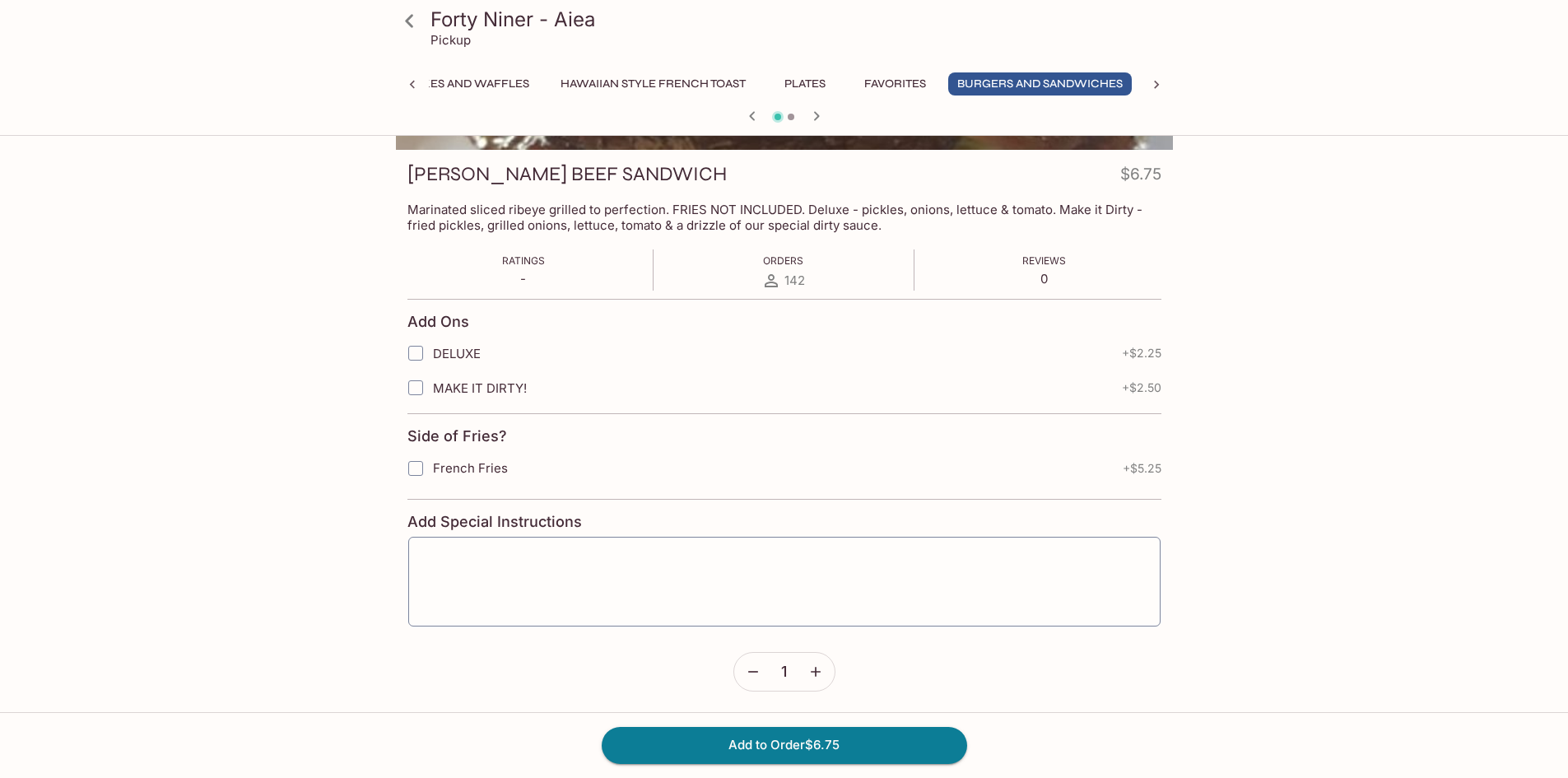
scroll to position [214, 0]
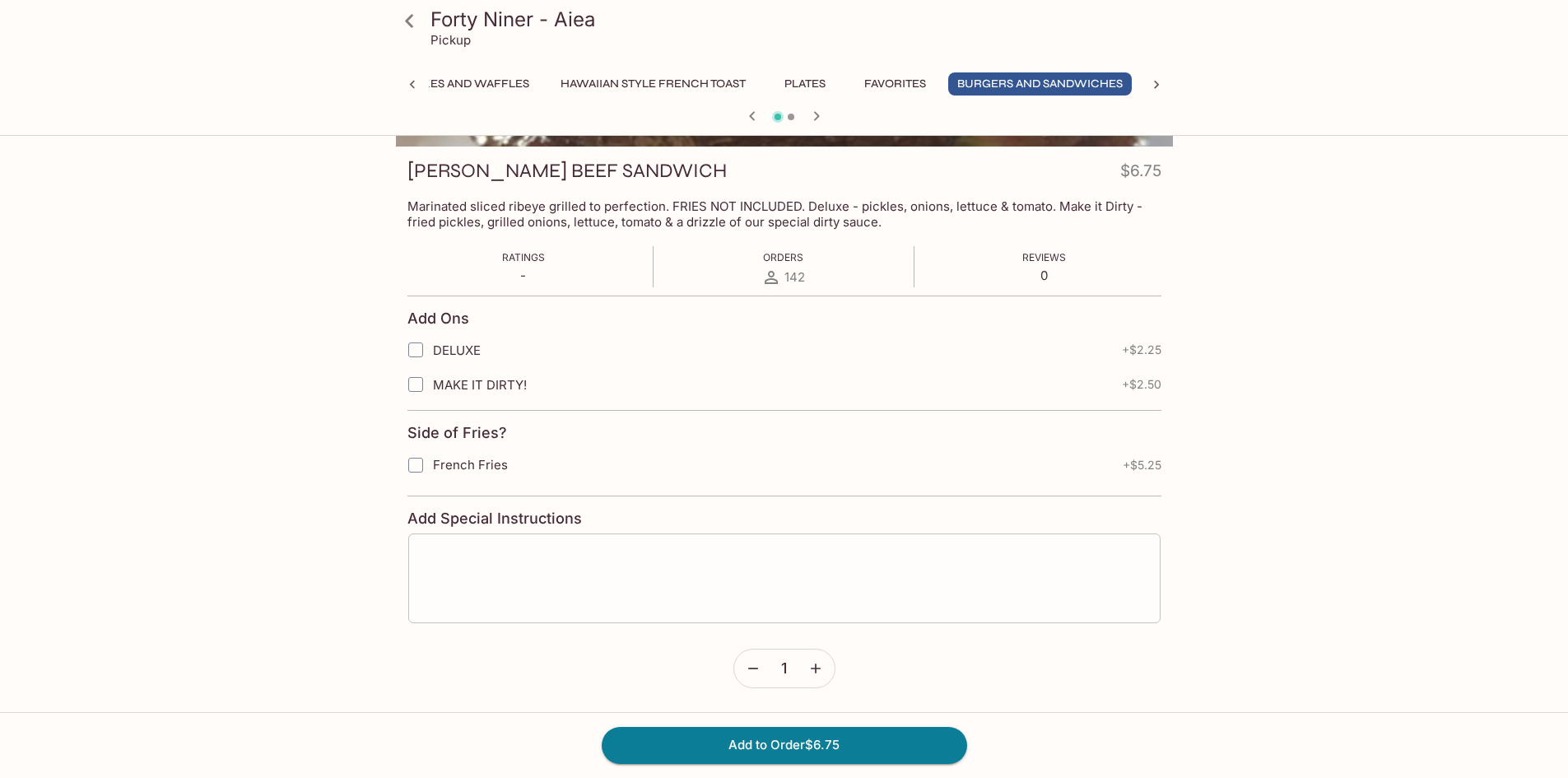
click at [564, 549] on textarea at bounding box center [784, 578] width 729 height 62
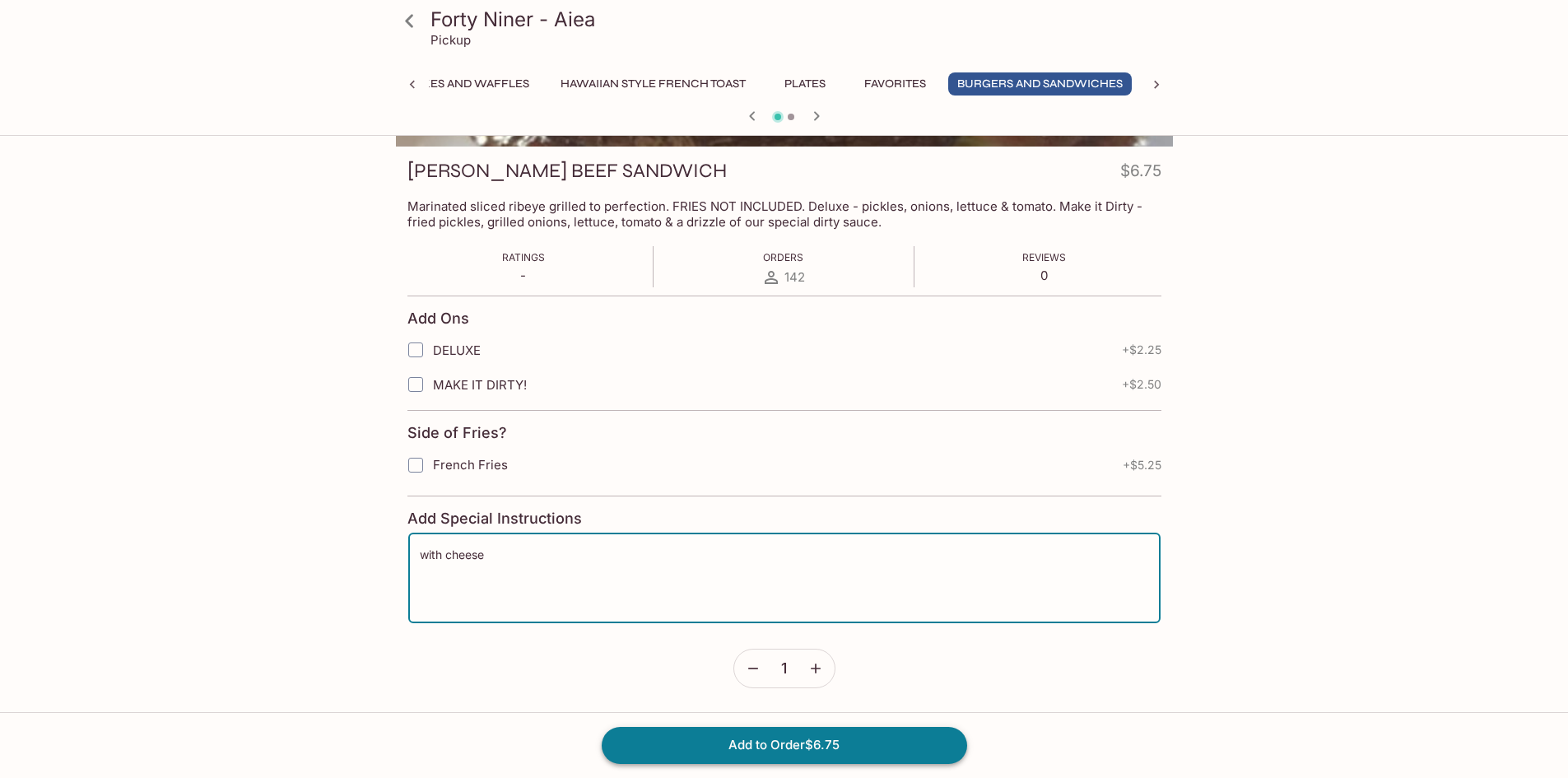
type textarea "with cheese"
click at [823, 743] on button "Add to Order $6.75" at bounding box center [784, 744] width 365 height 36
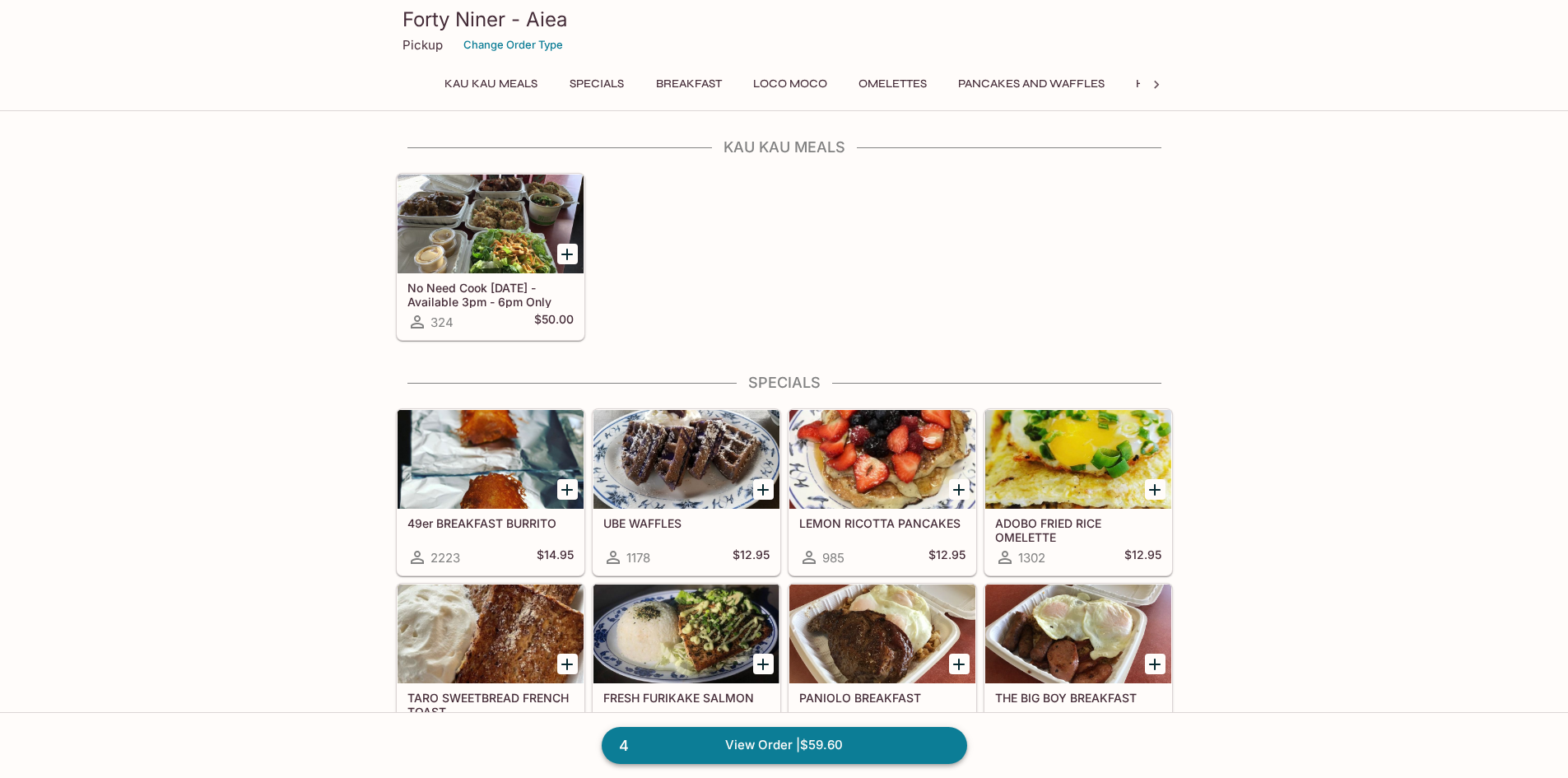
click at [834, 745] on link "4 View Order | $59.60" at bounding box center [784, 744] width 365 height 36
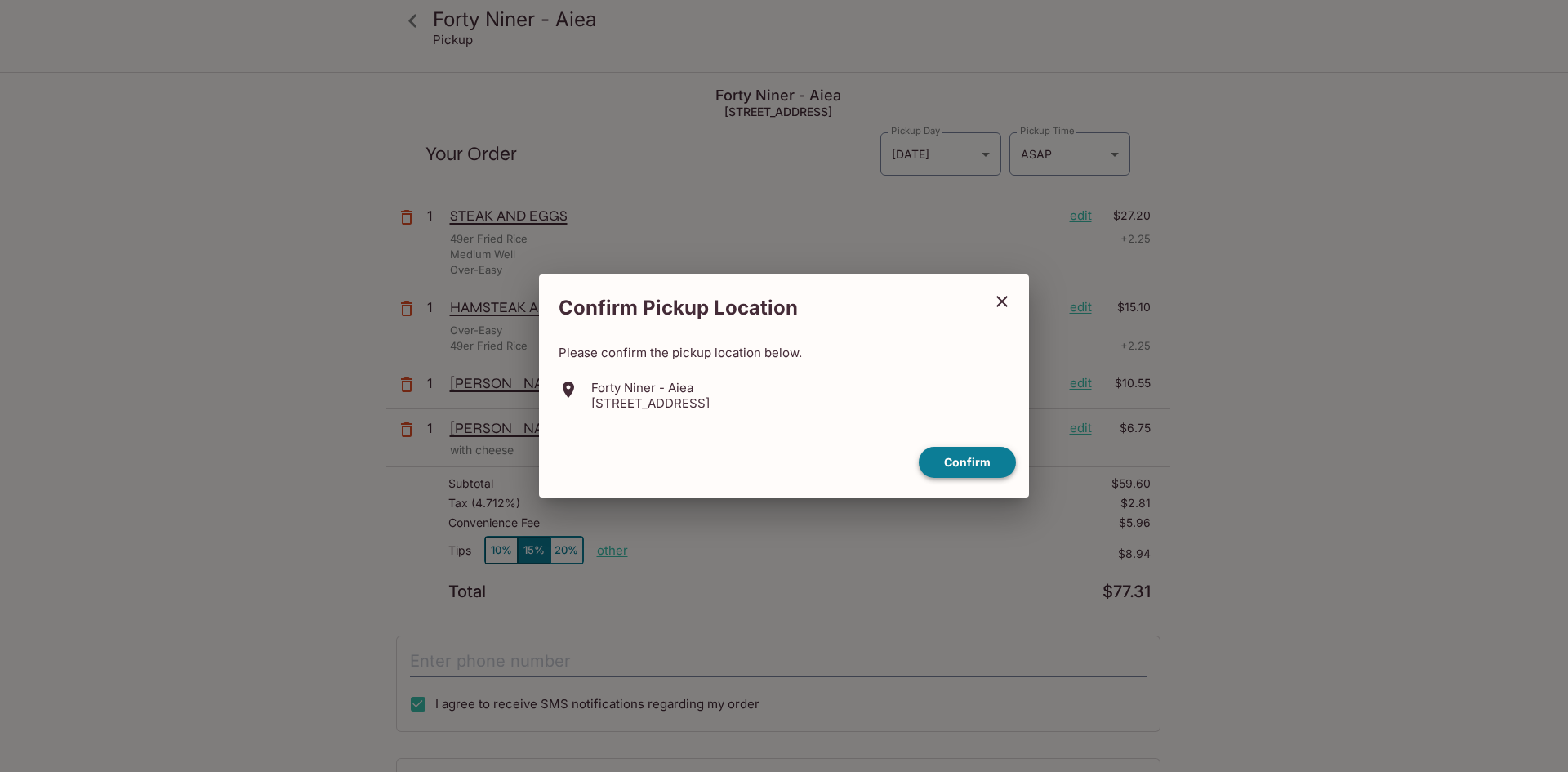
click at [963, 467] on button "Confirm" at bounding box center [967, 462] width 97 height 32
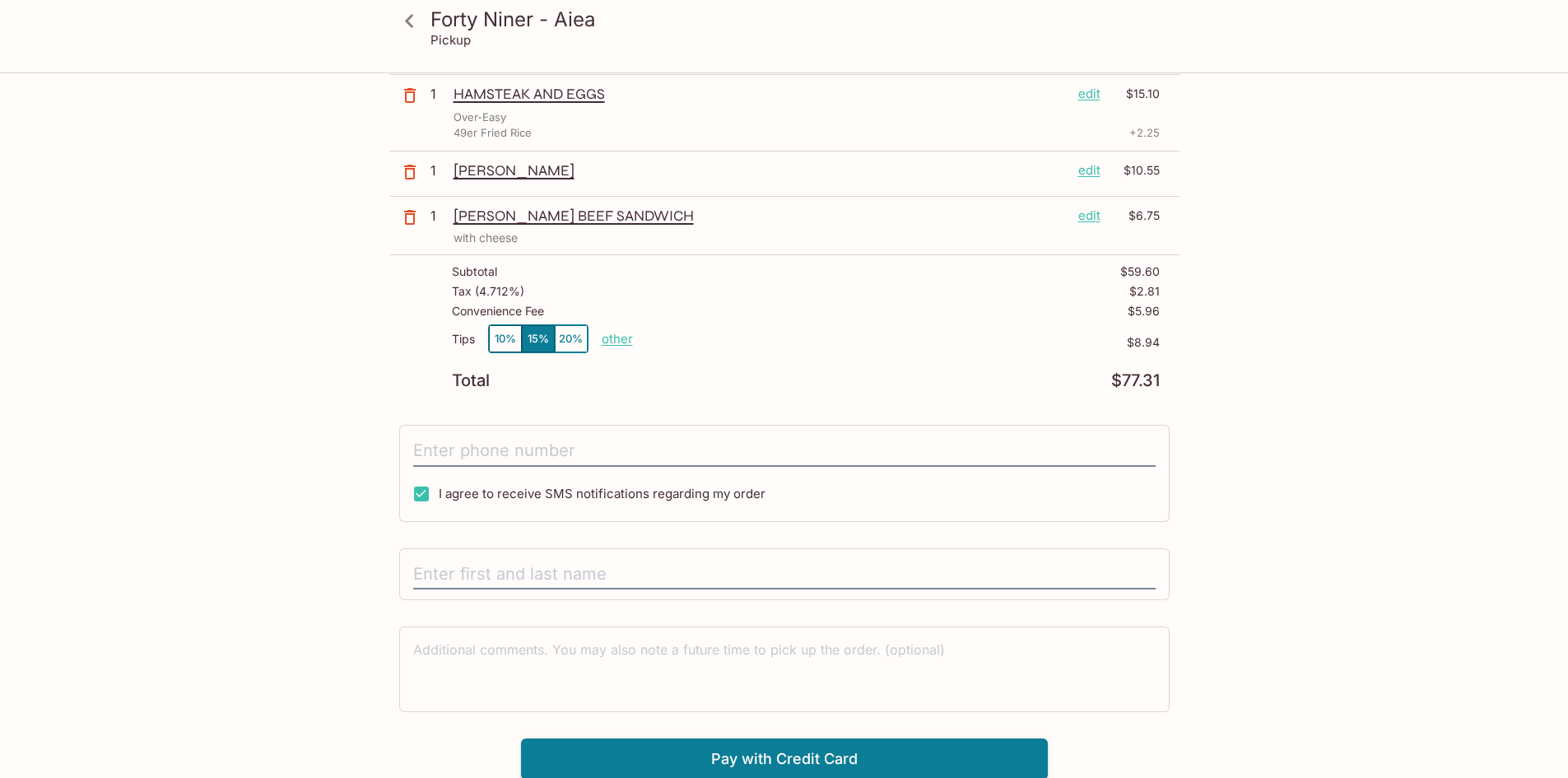
scroll to position [217, 0]
click at [506, 336] on button "10%" at bounding box center [505, 337] width 33 height 27
click at [615, 338] on p "other" at bounding box center [617, 336] width 31 height 16
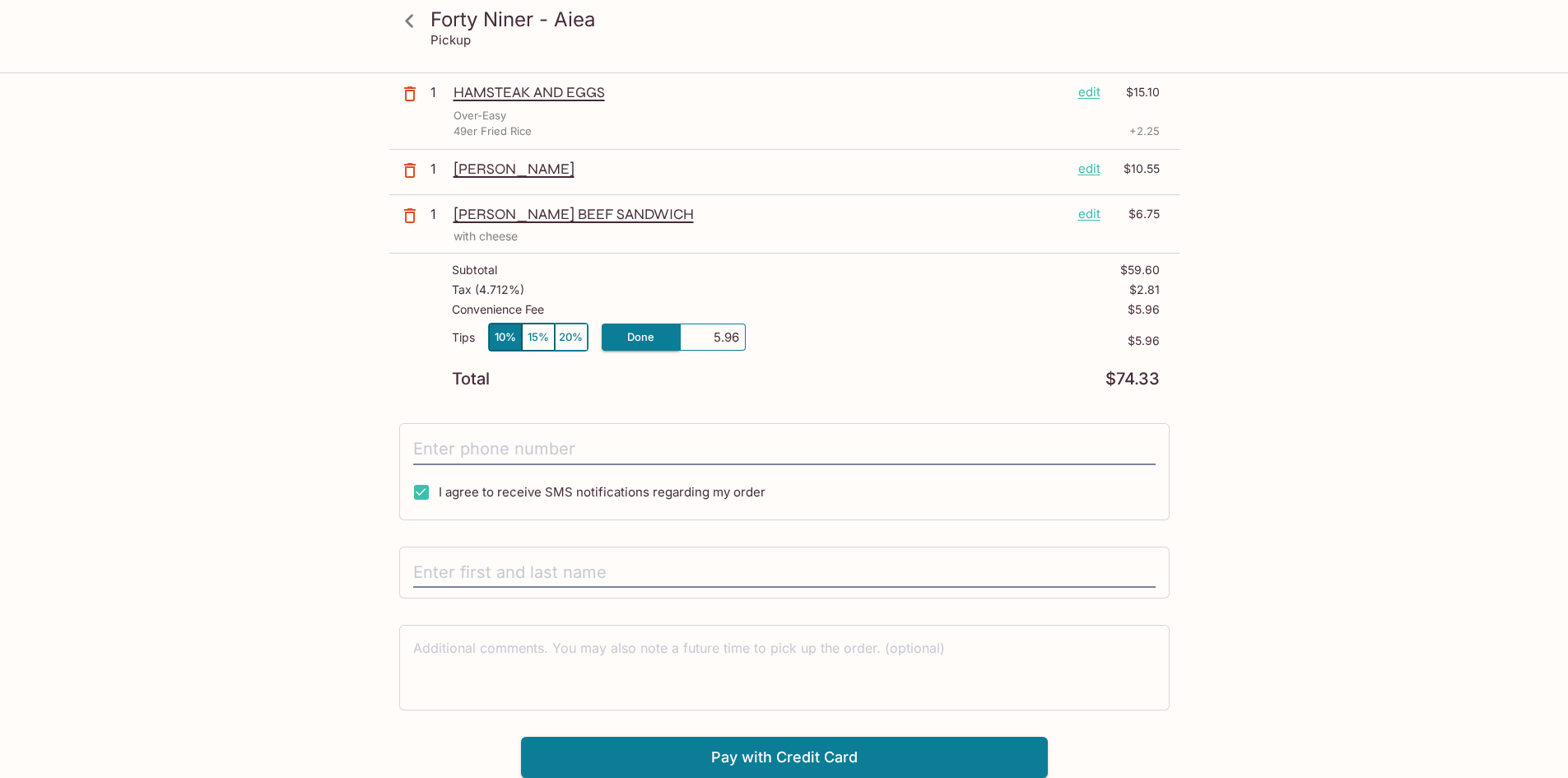
drag, startPoint x: 690, startPoint y: 340, endPoint x: 765, endPoint y: 339, distance: 75.0
click at [793, 339] on div "Tips 10% 15% 20% Done 5.96 $5.96" at bounding box center [806, 347] width 708 height 49
type input "0.00"
click at [1418, 363] on div "Forty Niner - Aiea Pickup Forty Niner - Aiea 98-[STREET_ADDRESS] Your Order Pic…" at bounding box center [784, 246] width 1568 height 778
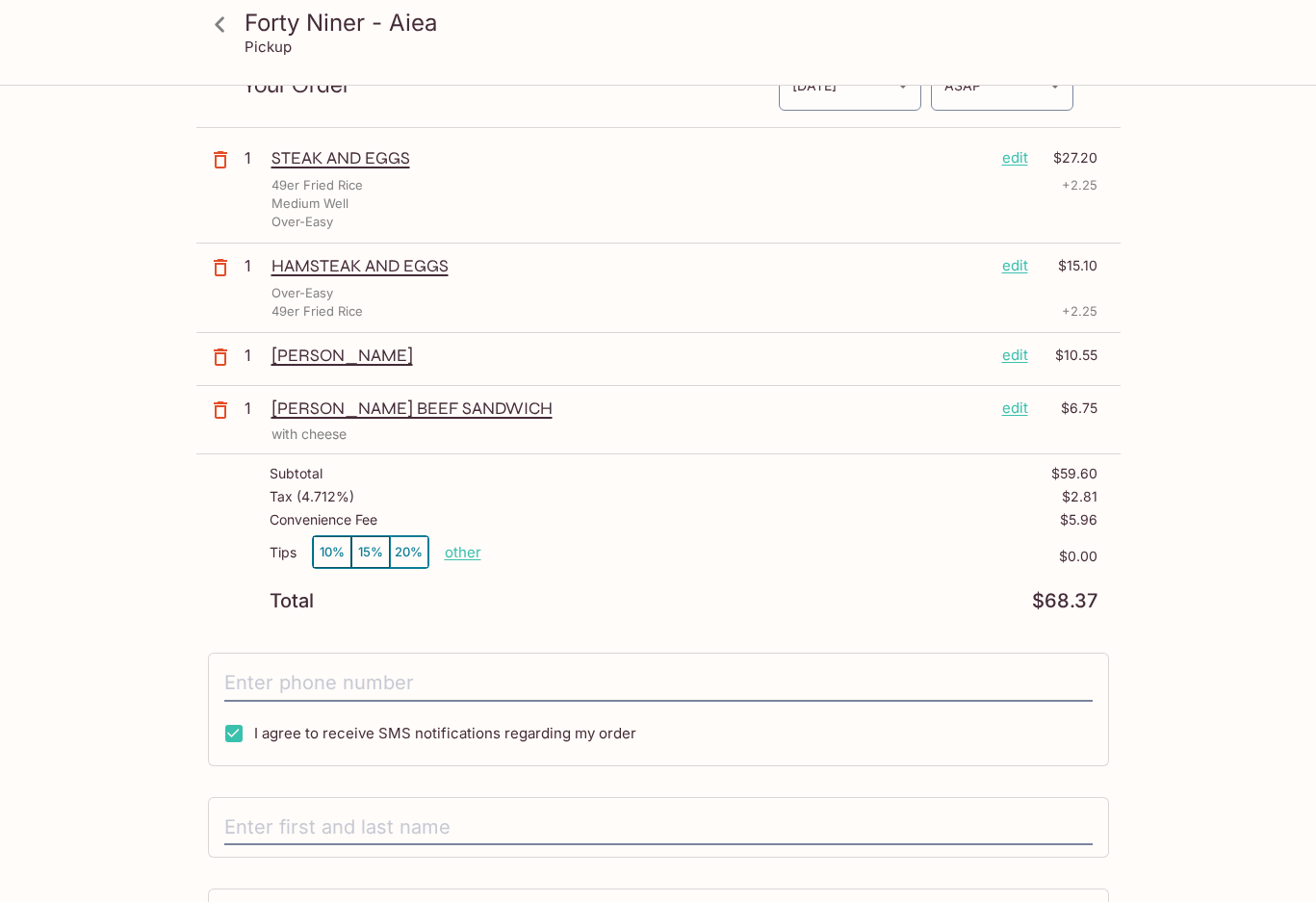
scroll to position [0, 0]
